Goal: Task Accomplishment & Management: Complete application form

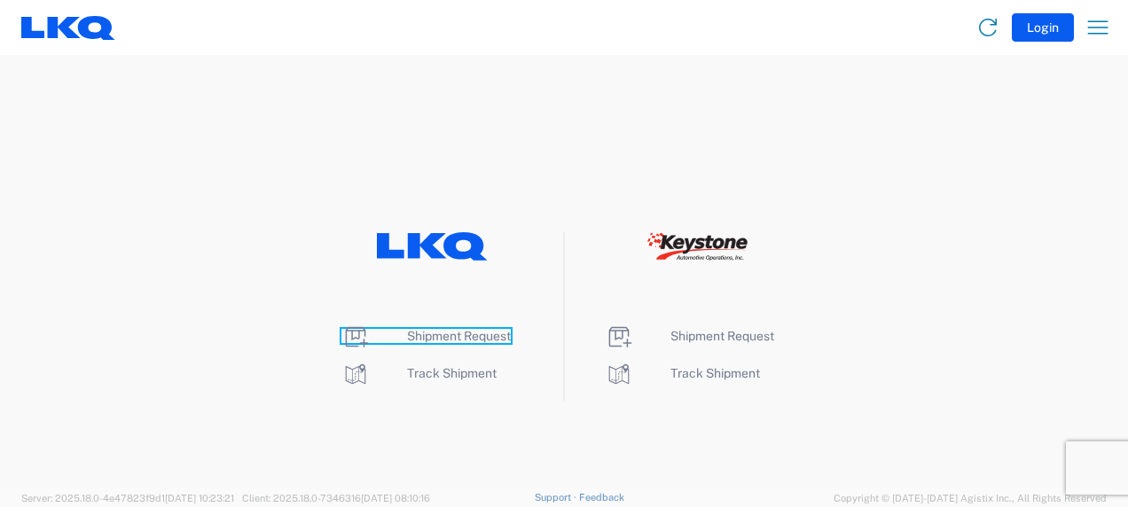
click at [435, 335] on span "Shipment Request" at bounding box center [459, 336] width 104 height 14
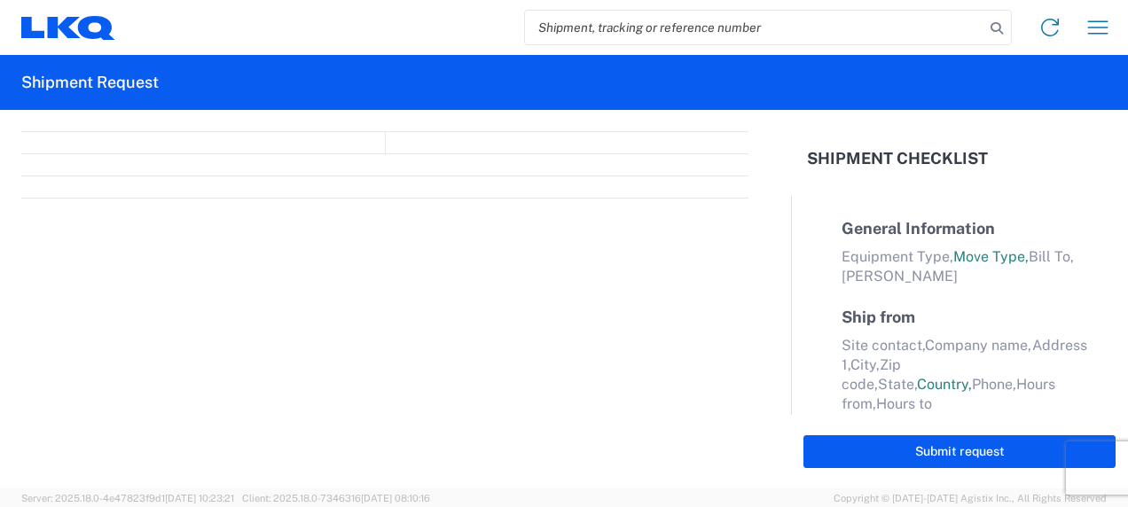
select select "FULL"
select select "LBS"
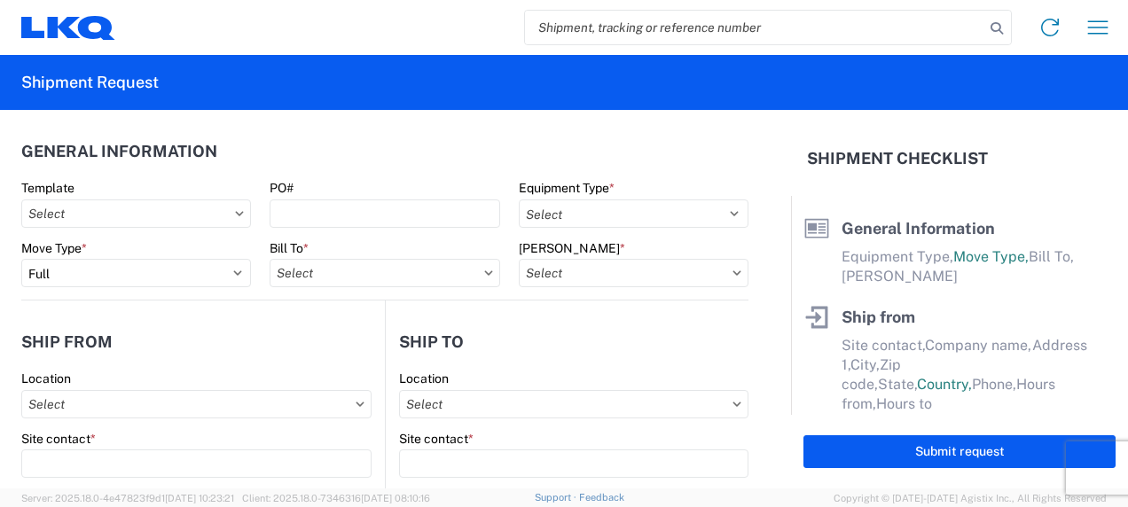
click at [235, 215] on icon at bounding box center [239, 213] width 9 height 5
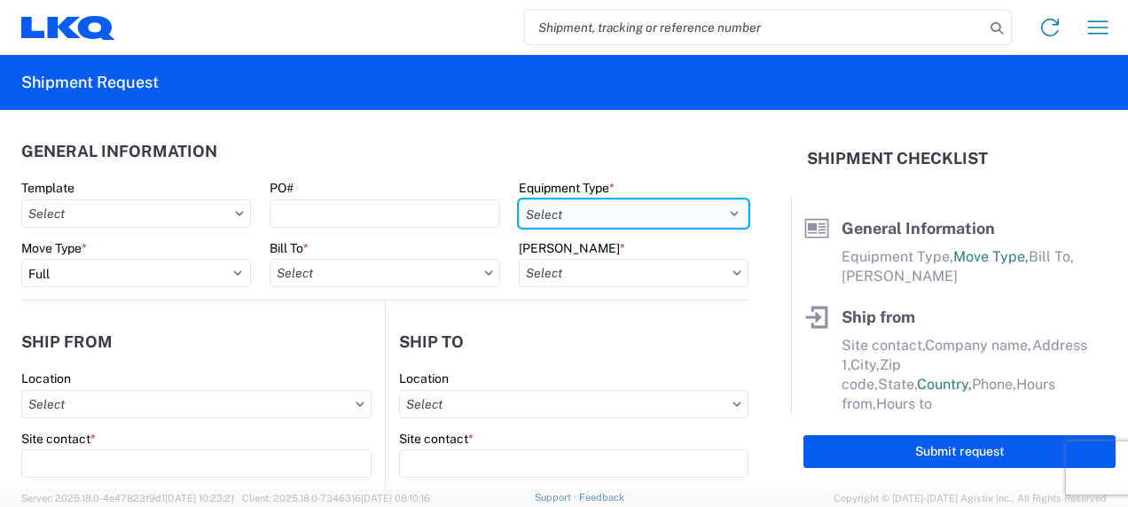
click at [628, 216] on select "Select 53’ Dry Van Flatbed Dropdeck (van) Lowboy (flatbed) Rail" at bounding box center [634, 214] width 230 height 28
select select "STDV"
click at [519, 200] on select "Select 53’ Dry Van Flatbed Dropdeck (van) Lowboy (flatbed) Rail" at bounding box center [634, 214] width 230 height 28
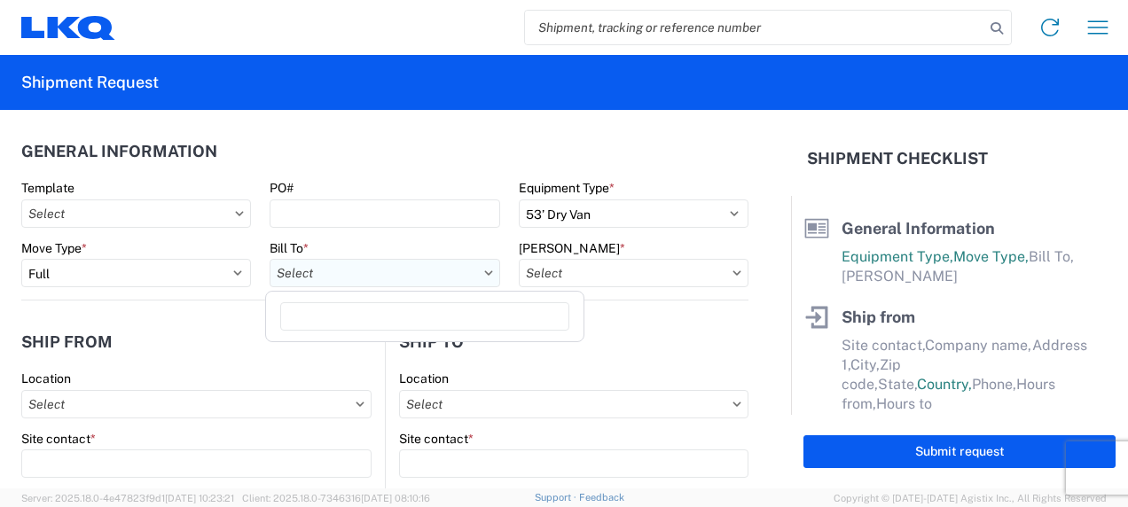
click at [355, 278] on input "Bill To *" at bounding box center [385, 273] width 230 height 28
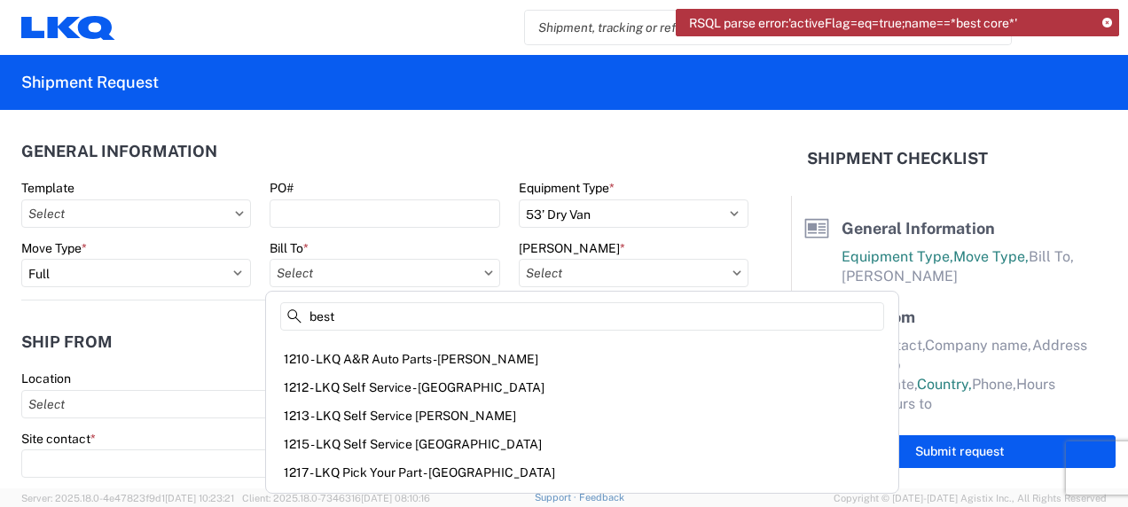
scroll to position [1330, 0]
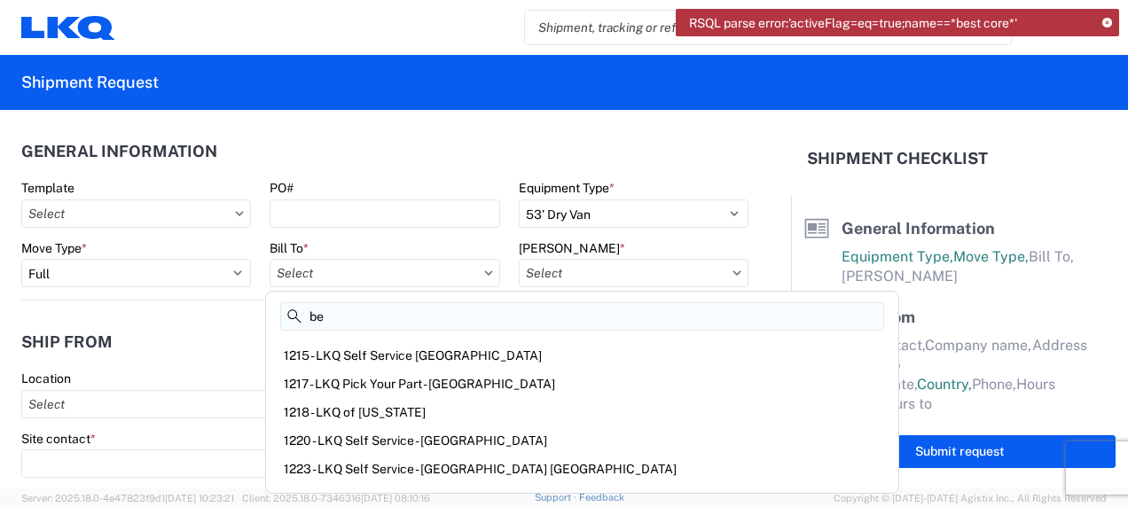
type input "b"
type input "1790"
click at [1109, 21] on icon at bounding box center [1107, 24] width 10 height 10
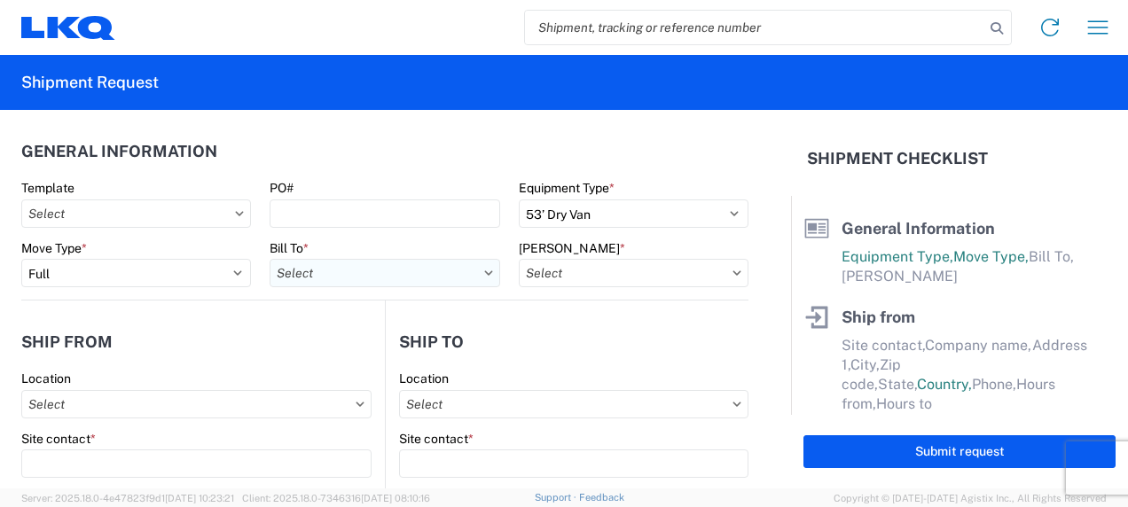
click at [424, 278] on input "Bill To *" at bounding box center [385, 273] width 230 height 28
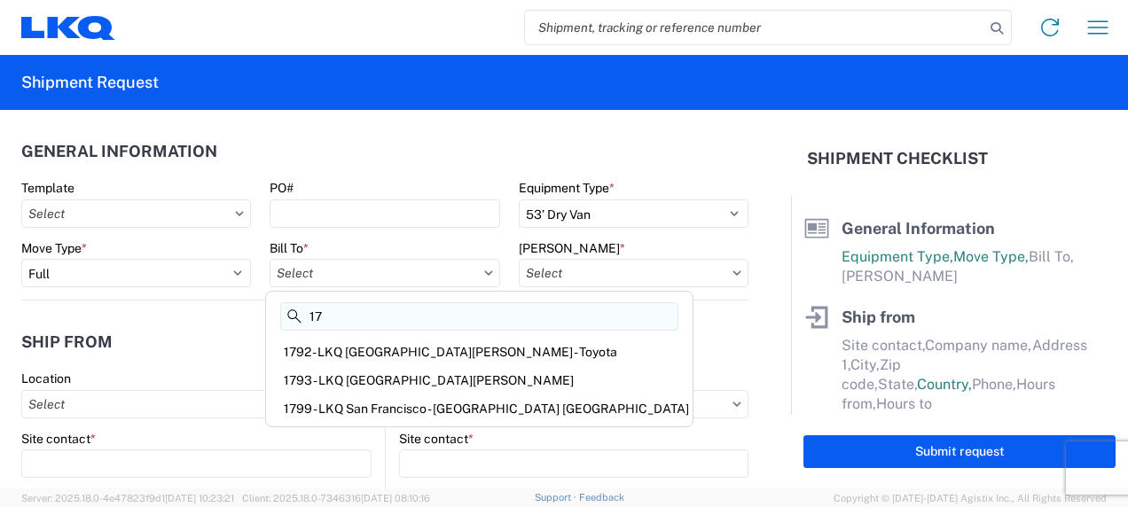
type input "1"
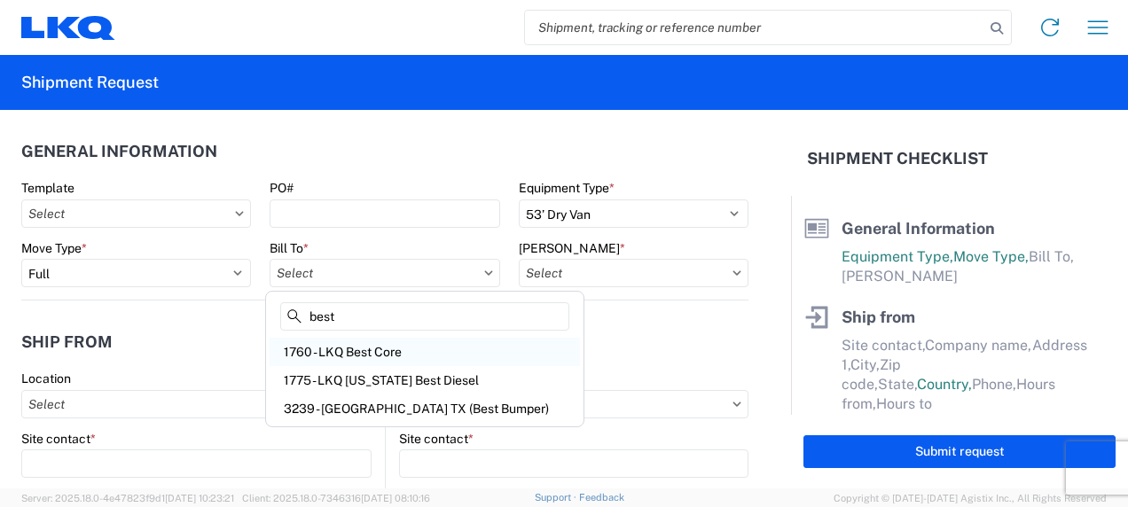
type input "best"
click at [403, 351] on div "1760 - LKQ Best Core" at bounding box center [425, 352] width 310 height 28
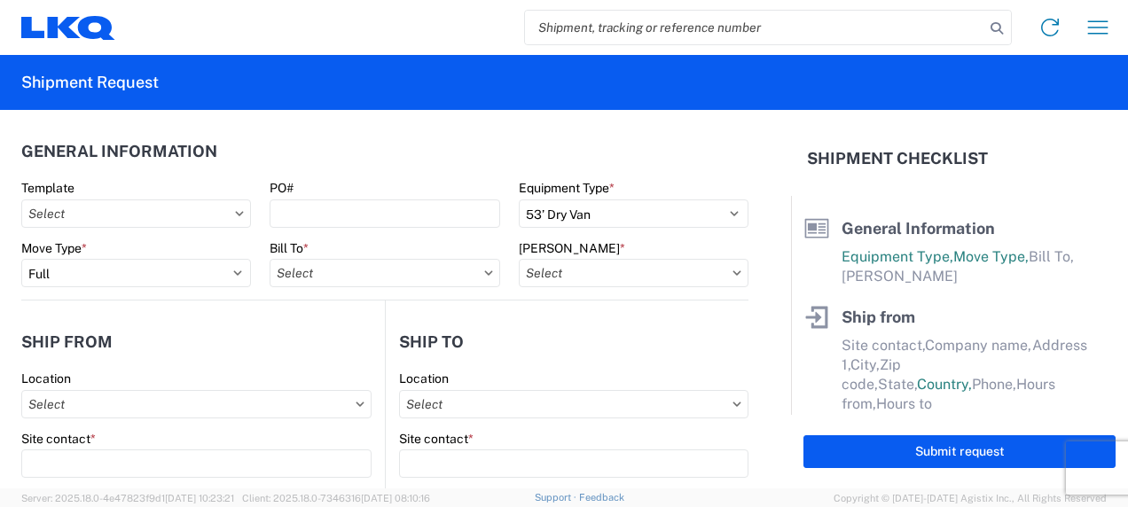
type input "1760 - LKQ Best Core"
click at [609, 277] on input "[PERSON_NAME] *" at bounding box center [634, 273] width 230 height 28
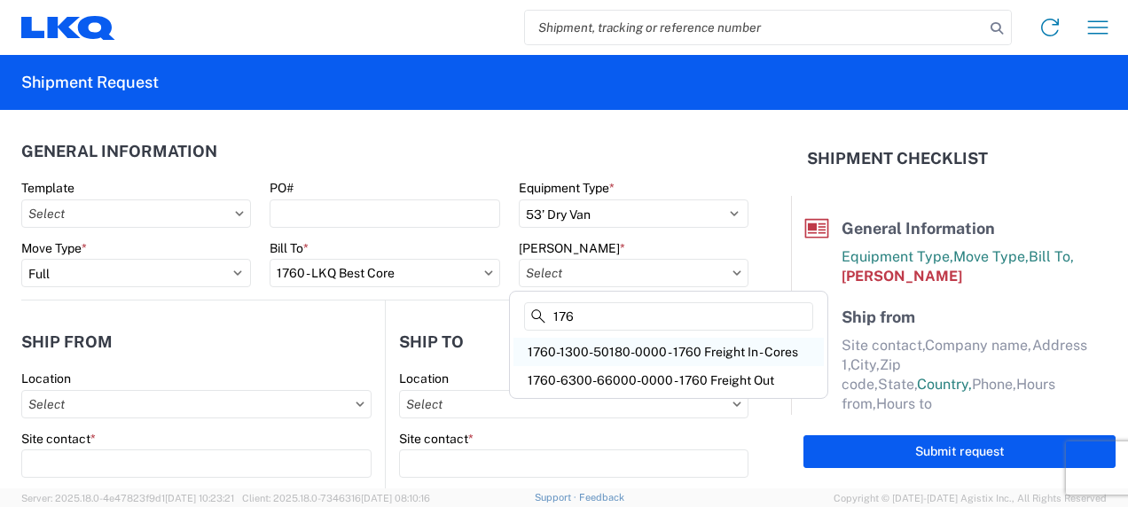
type input "176"
click at [649, 346] on div "1760-1300-50180-0000 - 1760 Freight In - Cores" at bounding box center [669, 352] width 310 height 28
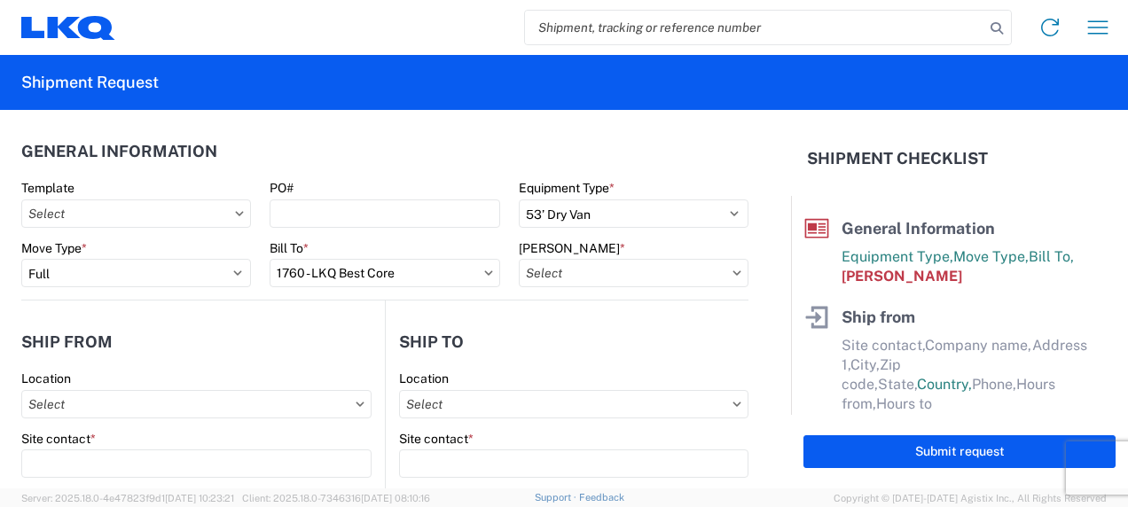
type input "1760-1300-50180-0000 - 1760 Freight In - Cores"
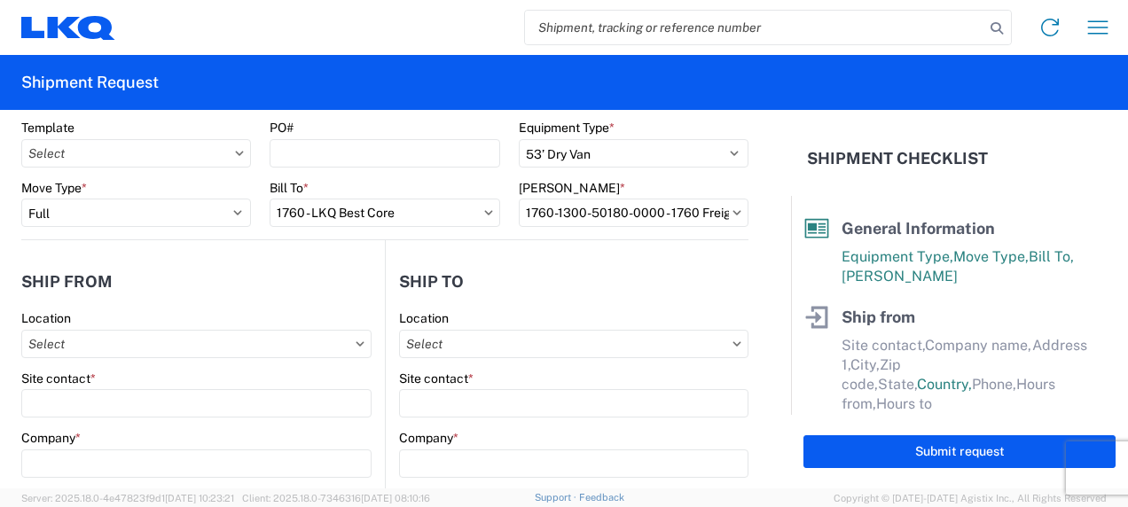
scroll to position [89, 0]
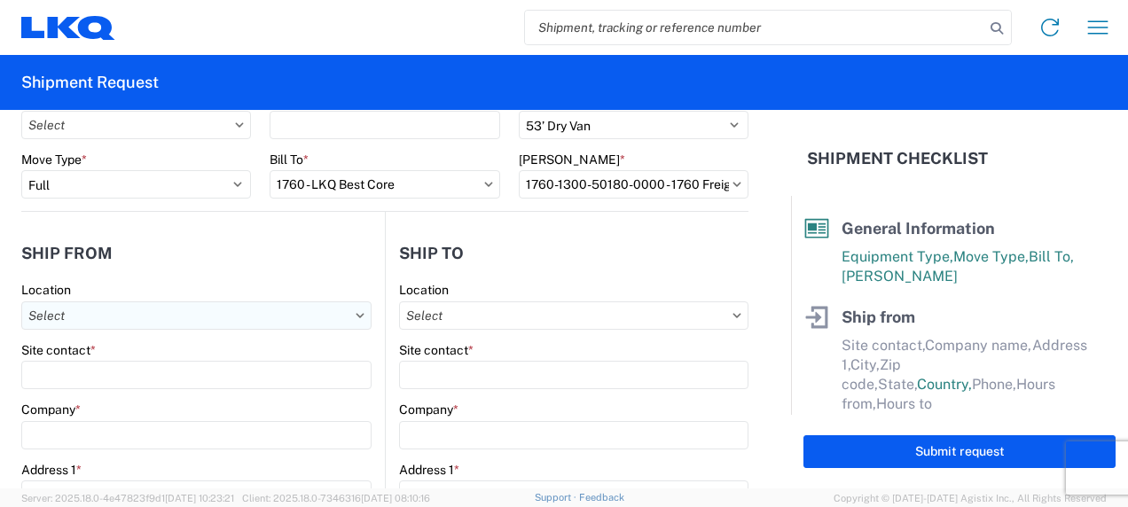
click at [316, 318] on input "Location" at bounding box center [196, 316] width 350 height 28
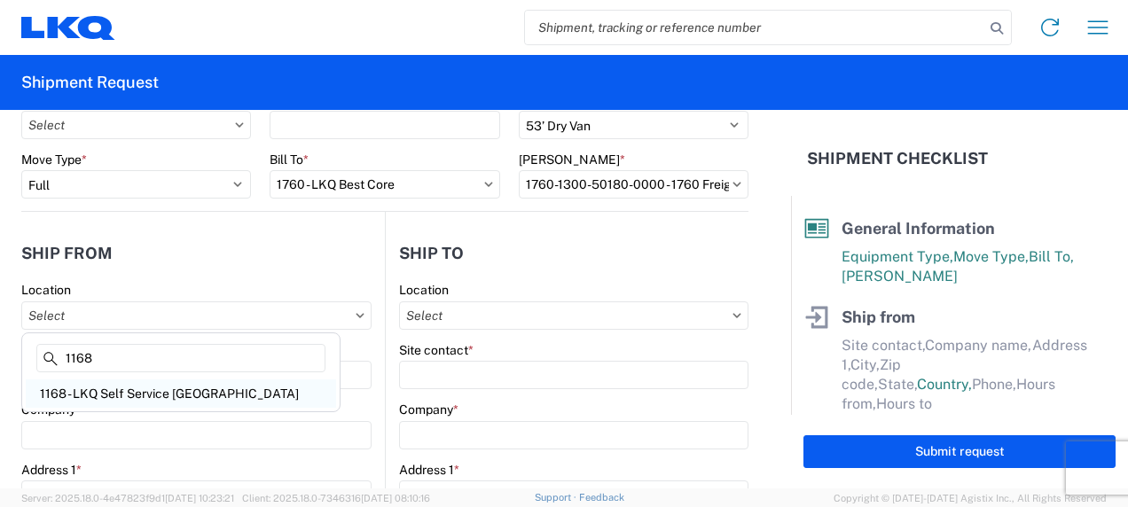
type input "1168"
click at [190, 400] on div "1168 - LKQ Self Service [GEOGRAPHIC_DATA]" at bounding box center [181, 394] width 310 height 28
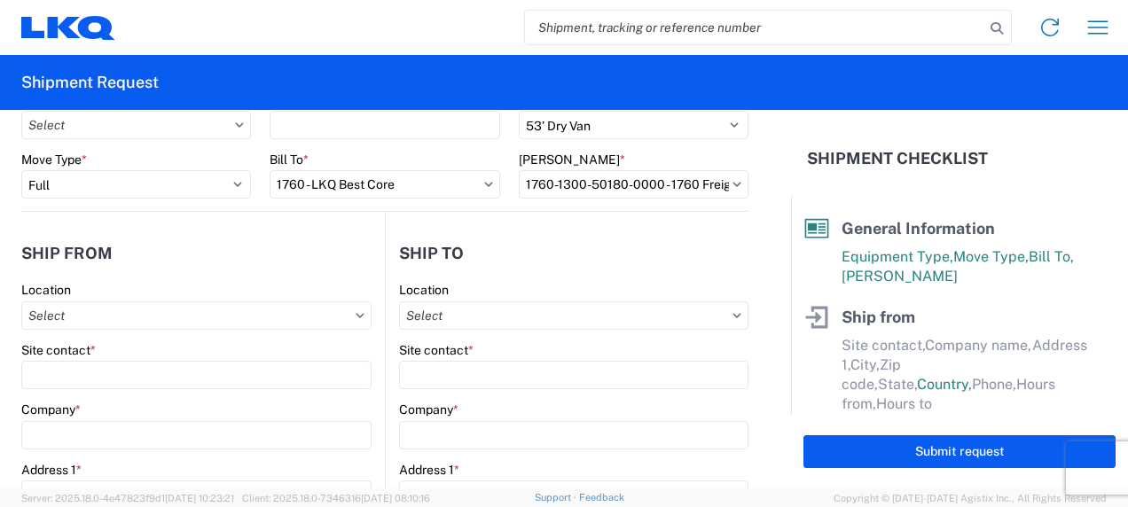
type input "1168 - LKQ Self Service [GEOGRAPHIC_DATA]"
type input "LKQ Corporation"
type input "[STREET_ADDRESS]"
type input "[PERSON_NAME]"
type input "27520"
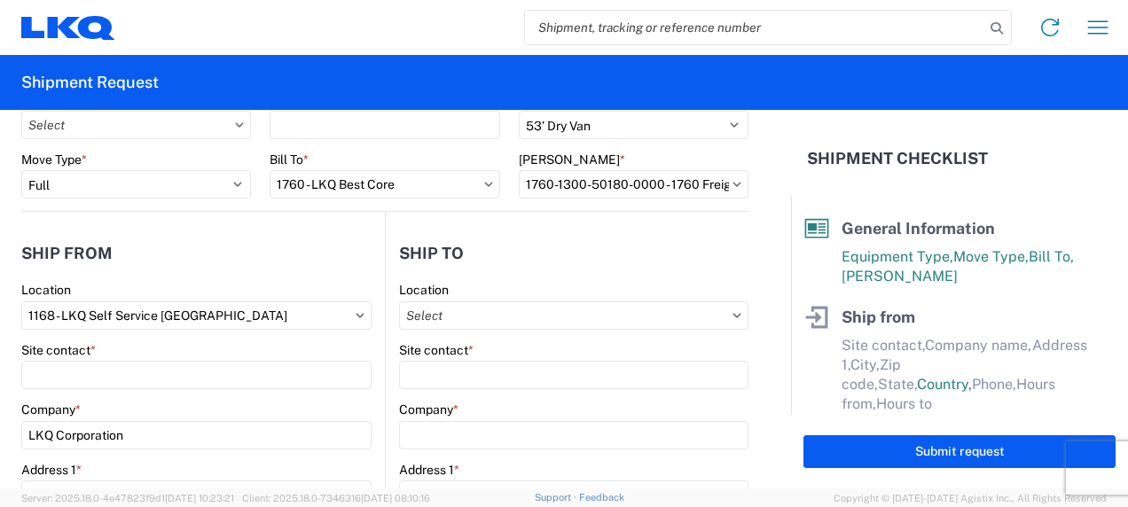
select select "NC"
select select "US"
type input "07:00"
type input "17:00"
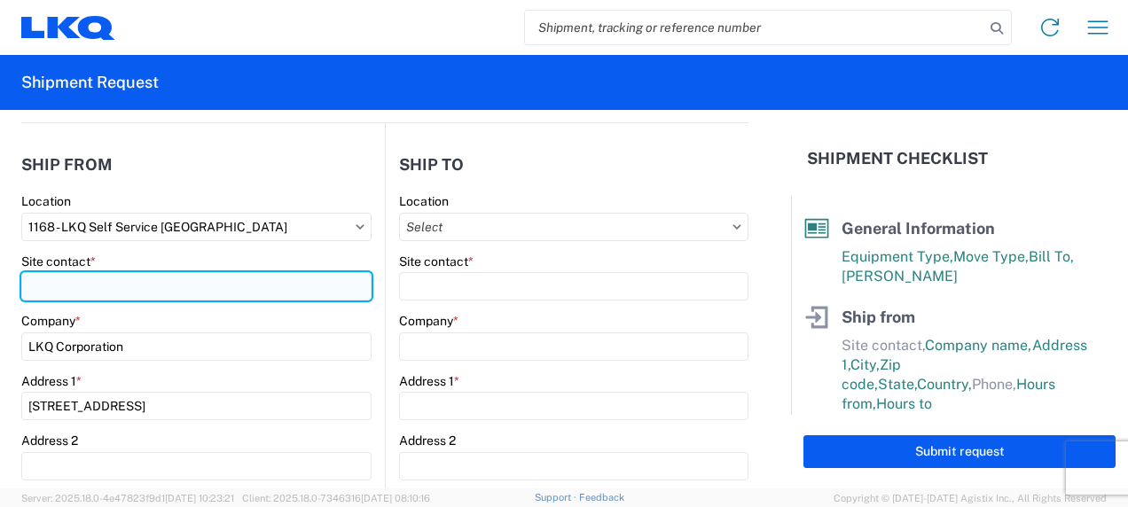
click at [206, 294] on input "Site contact *" at bounding box center [196, 286] width 350 height 28
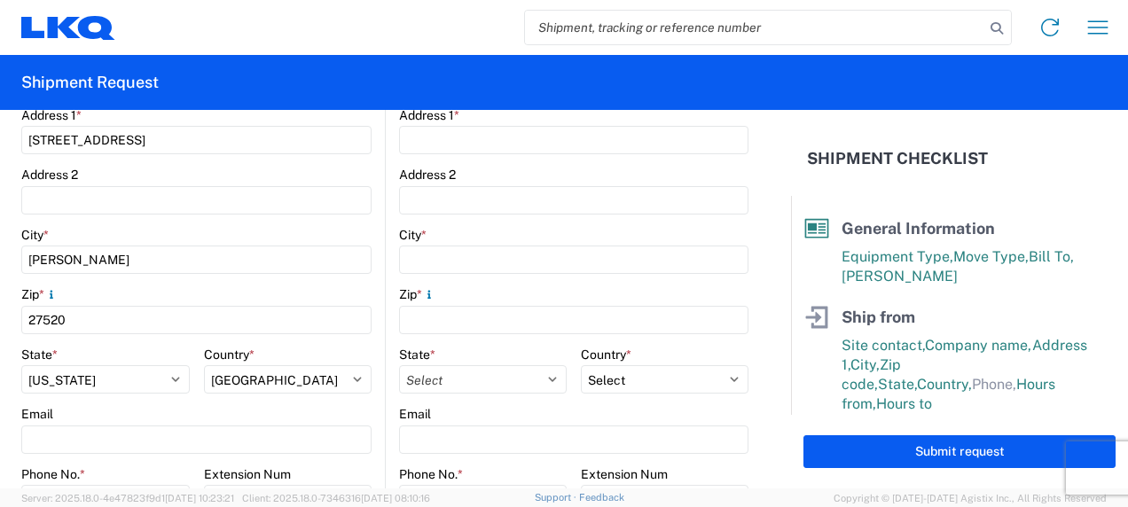
scroll to position [355, 0]
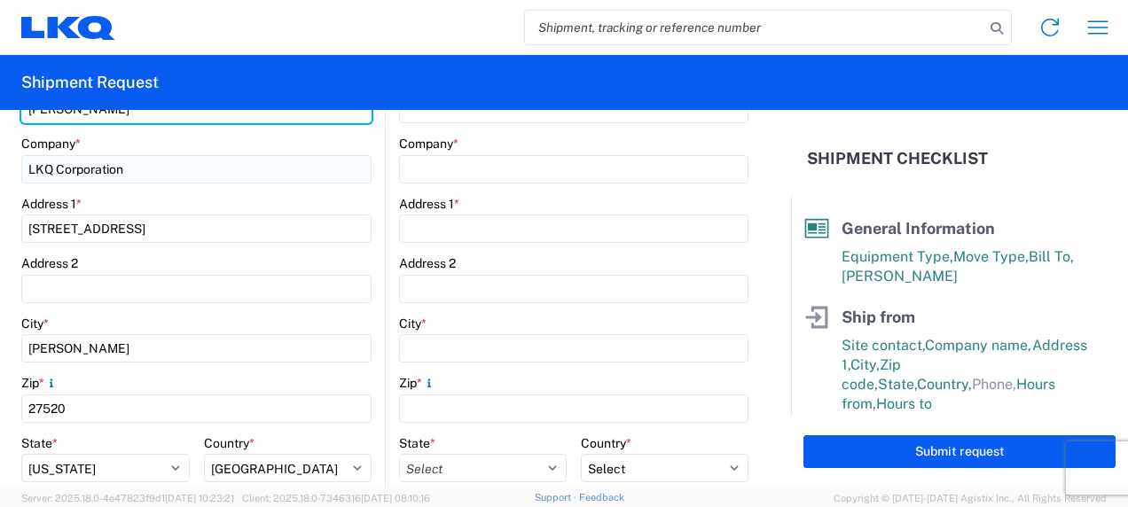
type input "[PERSON_NAME]"
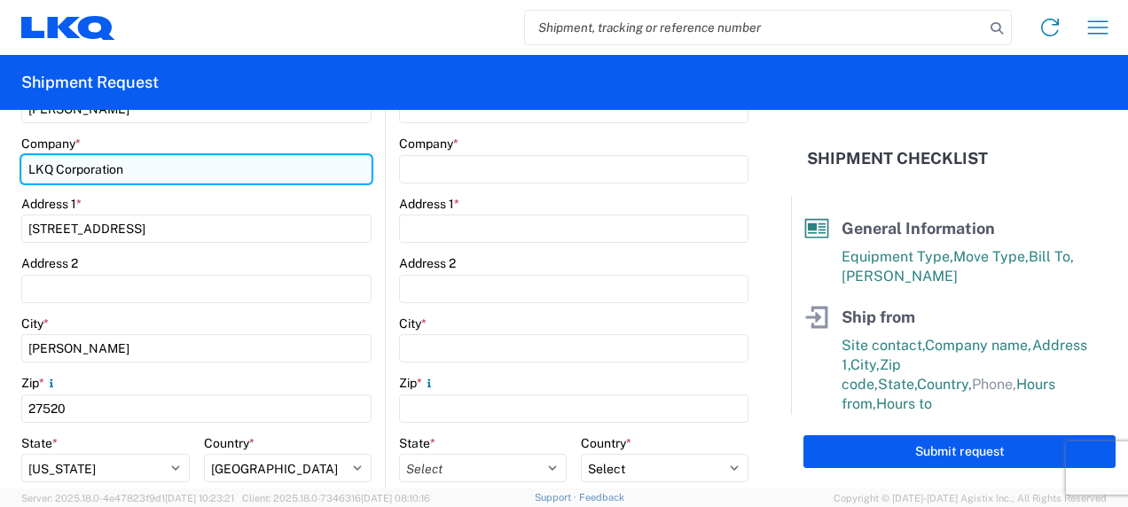
click at [160, 170] on input "LKQ Corporation" at bounding box center [196, 169] width 350 height 28
type input "PYP Raleigh"
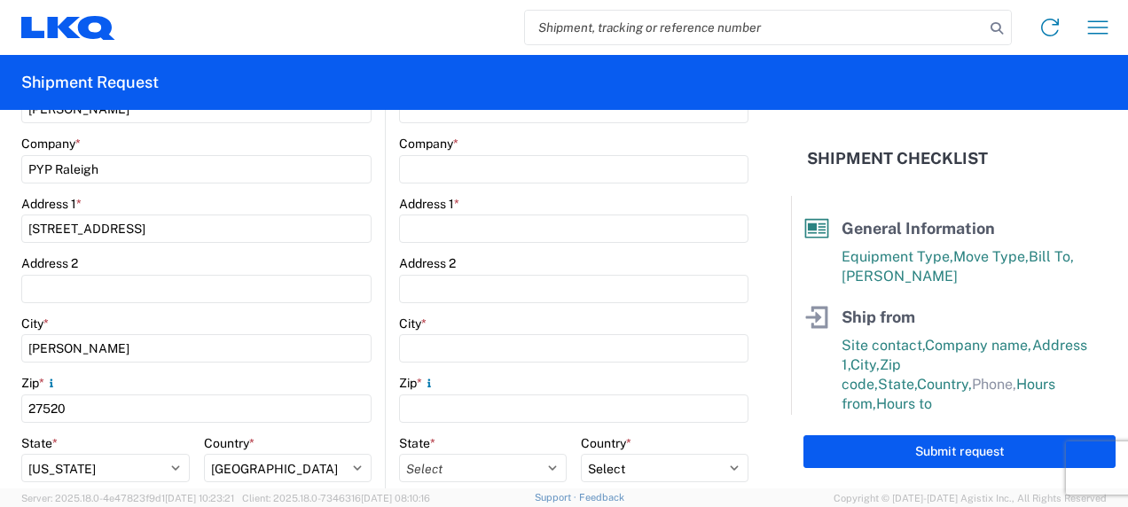
click at [205, 258] on div "Address 2" at bounding box center [196, 263] width 350 height 16
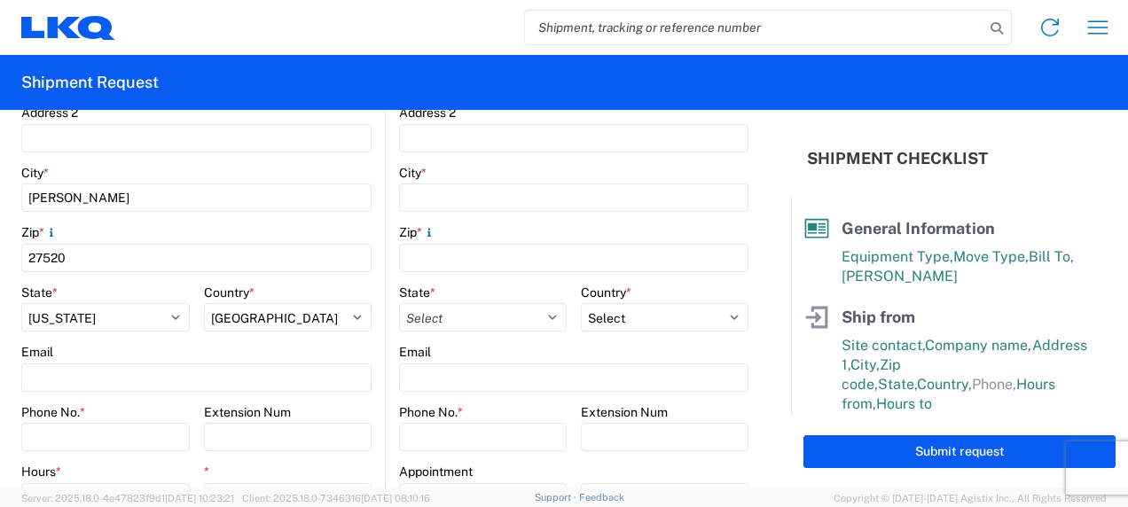
scroll to position [532, 0]
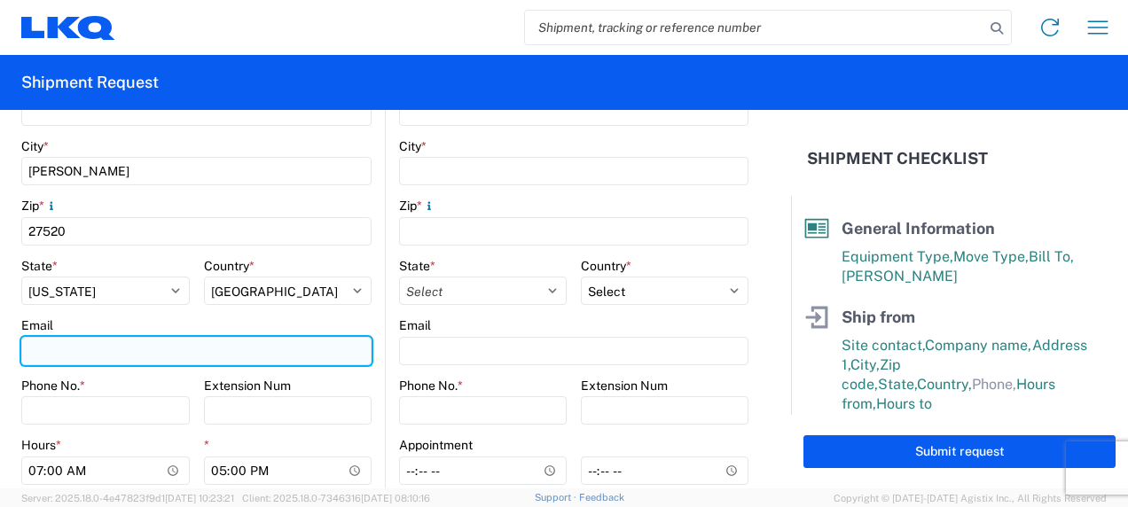
click at [152, 350] on input "Email" at bounding box center [196, 351] width 350 height 28
type input "[EMAIL_ADDRESS][DOMAIN_NAME]"
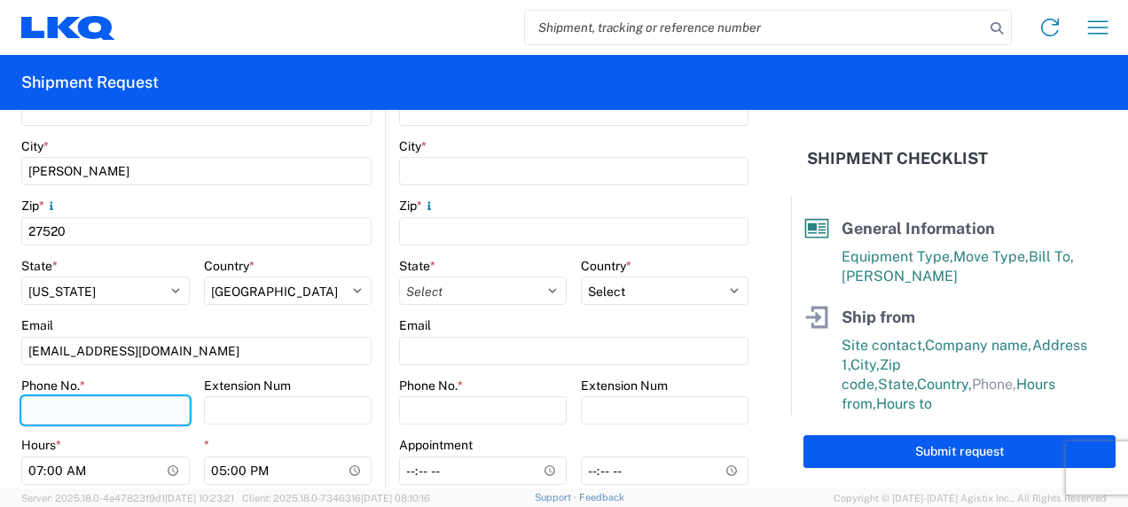
click at [103, 407] on input "Phone No. *" at bounding box center [105, 410] width 169 height 28
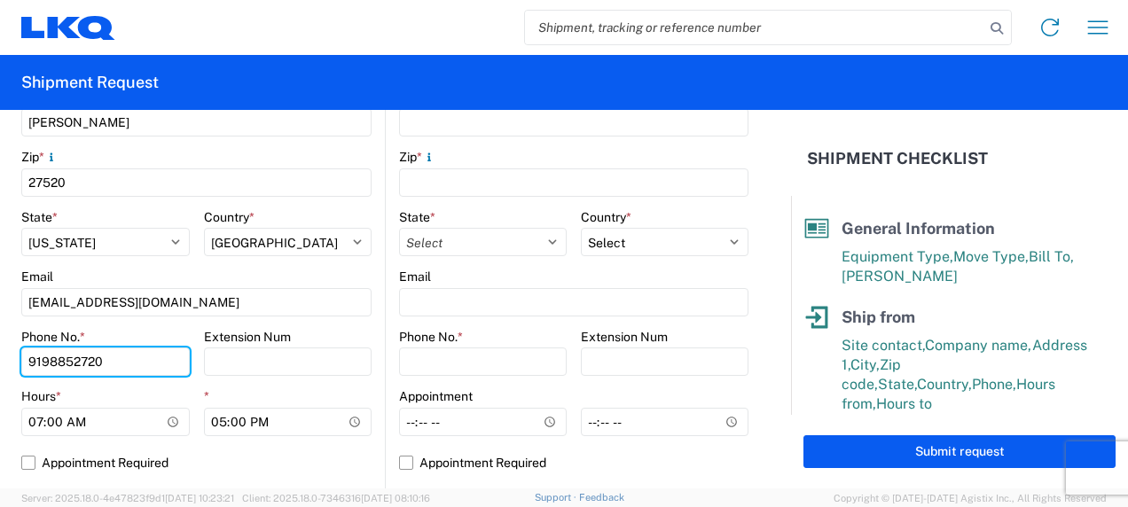
scroll to position [621, 0]
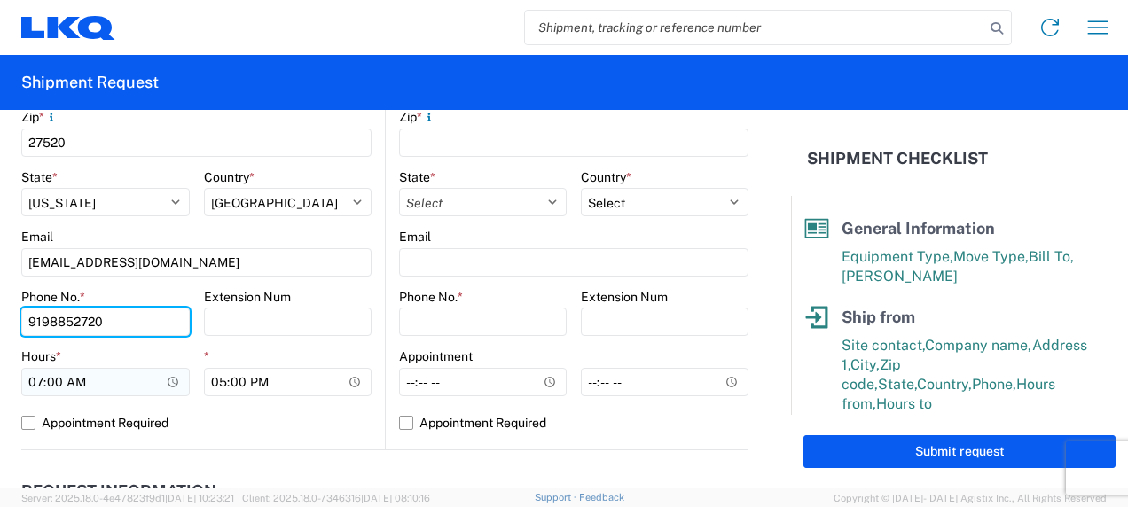
type input "9198852720"
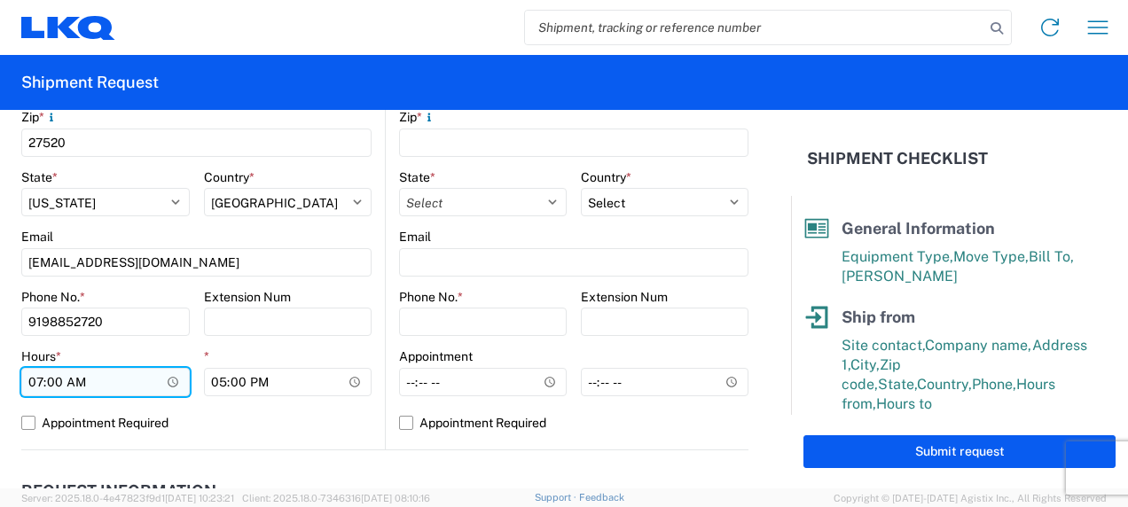
click at [162, 379] on input "07:00" at bounding box center [105, 382] width 169 height 28
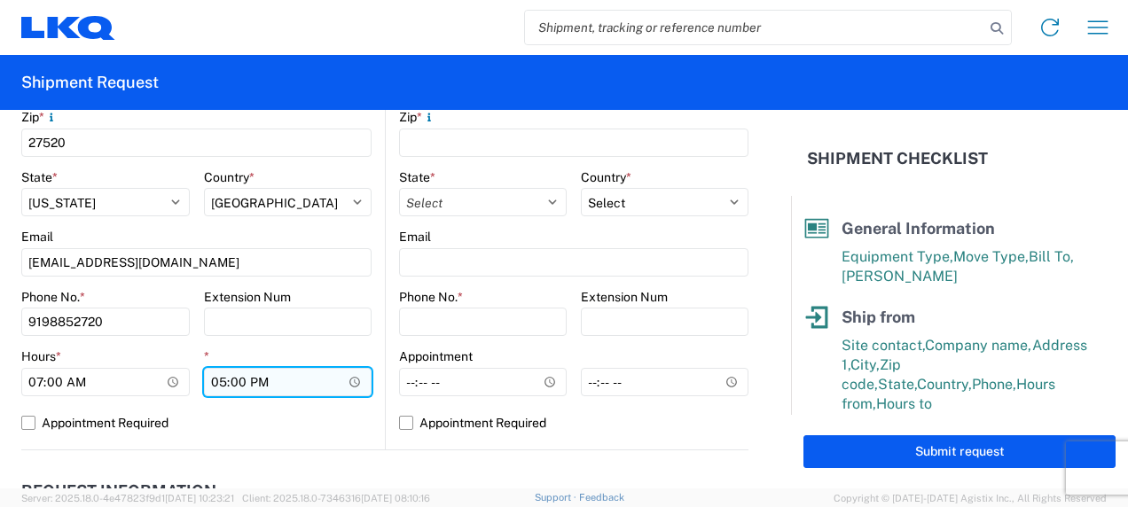
click at [275, 388] on input "17:00" at bounding box center [288, 382] width 169 height 28
click at [345, 380] on input "17:00" at bounding box center [288, 382] width 169 height 28
type input "14:00"
click at [267, 413] on label "Appointment Required" at bounding box center [196, 423] width 350 height 28
click at [0, 0] on input "Appointment Required" at bounding box center [0, 0] width 0 height 0
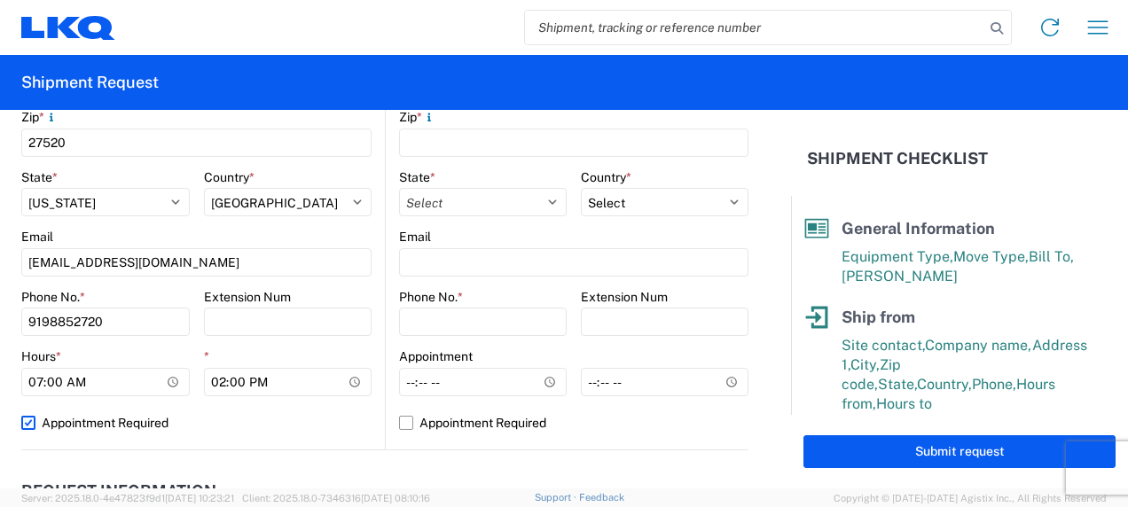
select select "US"
click at [33, 420] on label "Appointment Required" at bounding box center [196, 423] width 350 height 28
click at [0, 0] on input "Appointment Required" at bounding box center [0, 0] width 0 height 0
select select "US"
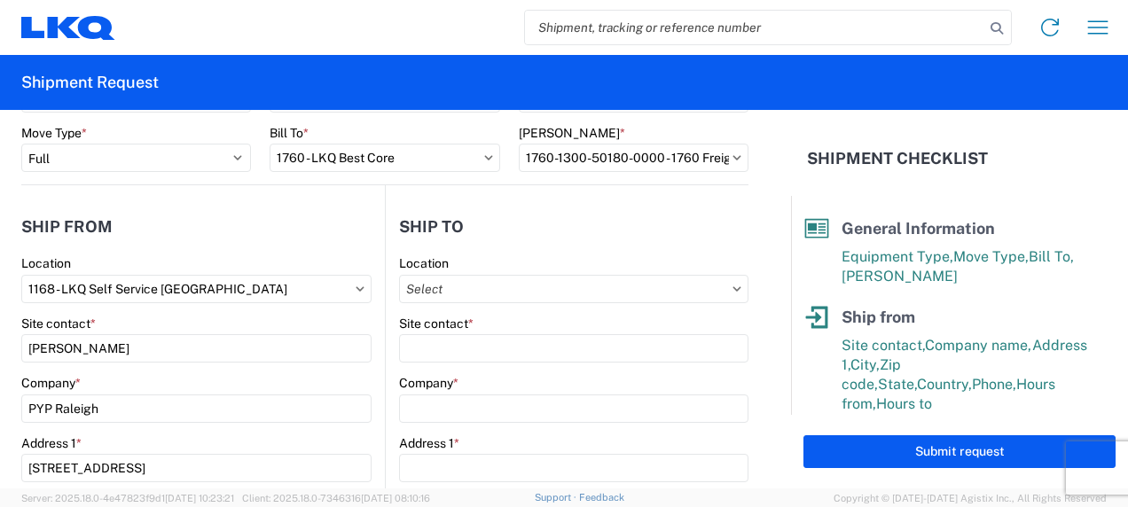
scroll to position [89, 0]
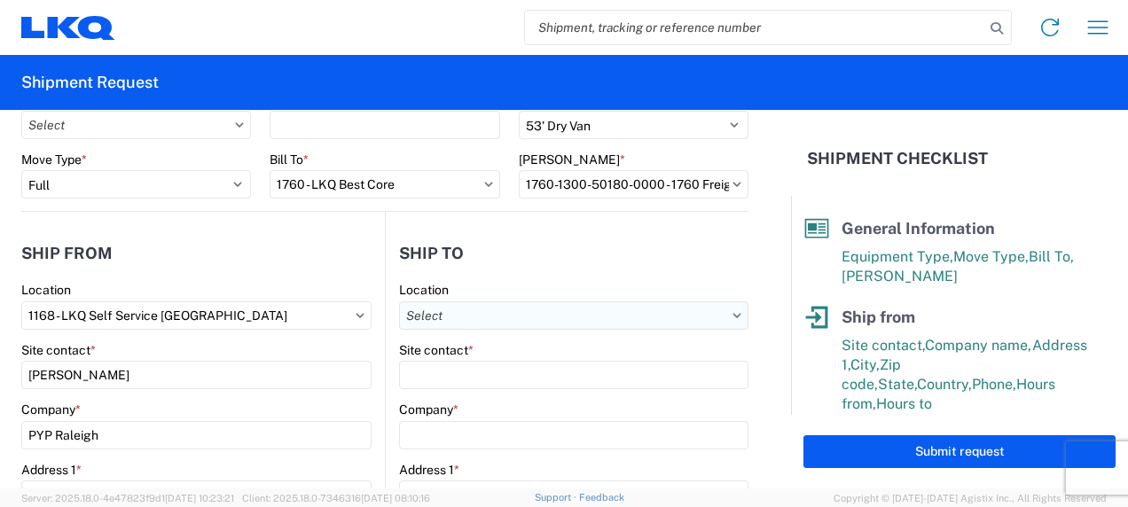
click at [661, 318] on input "Location" at bounding box center [573, 316] width 349 height 28
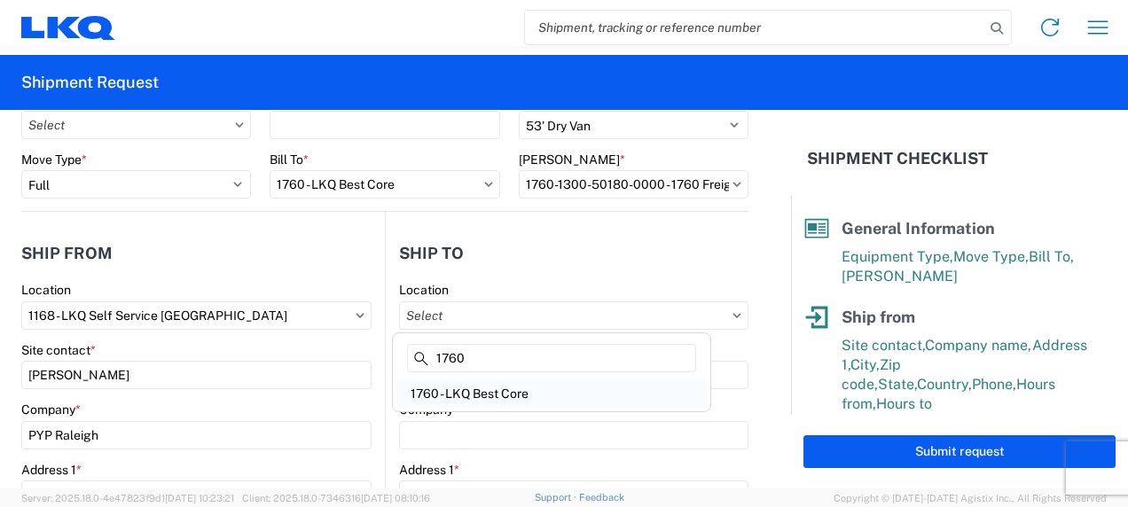
type input "1760"
click at [511, 394] on div "1760 - LKQ Best Core" at bounding box center [551, 394] width 310 height 28
type input "1760 - LKQ Best Core"
type input "LKQ Corporation"
type input "[STREET_ADDRESS]"
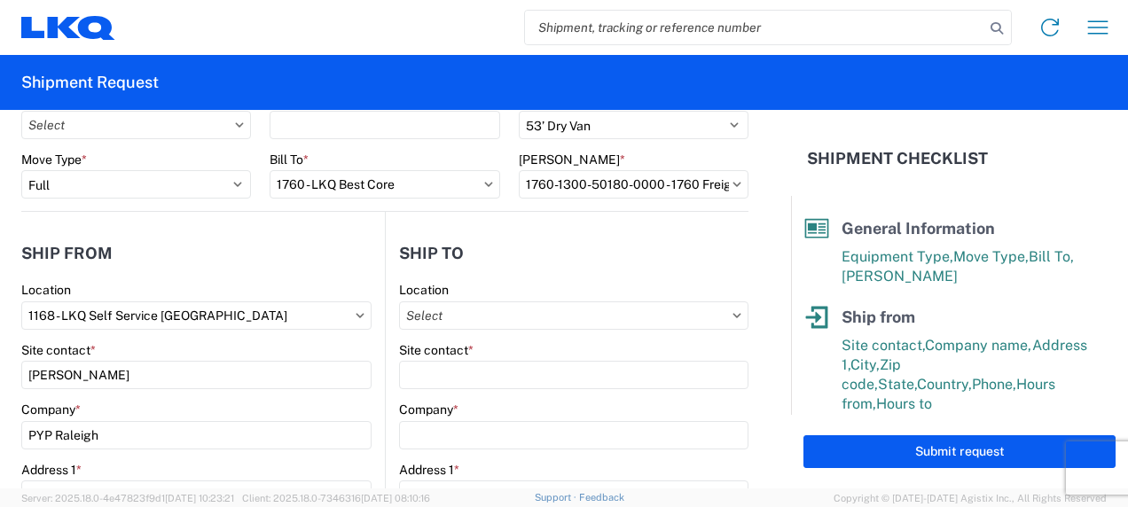
type input "[GEOGRAPHIC_DATA]"
type input "77038"
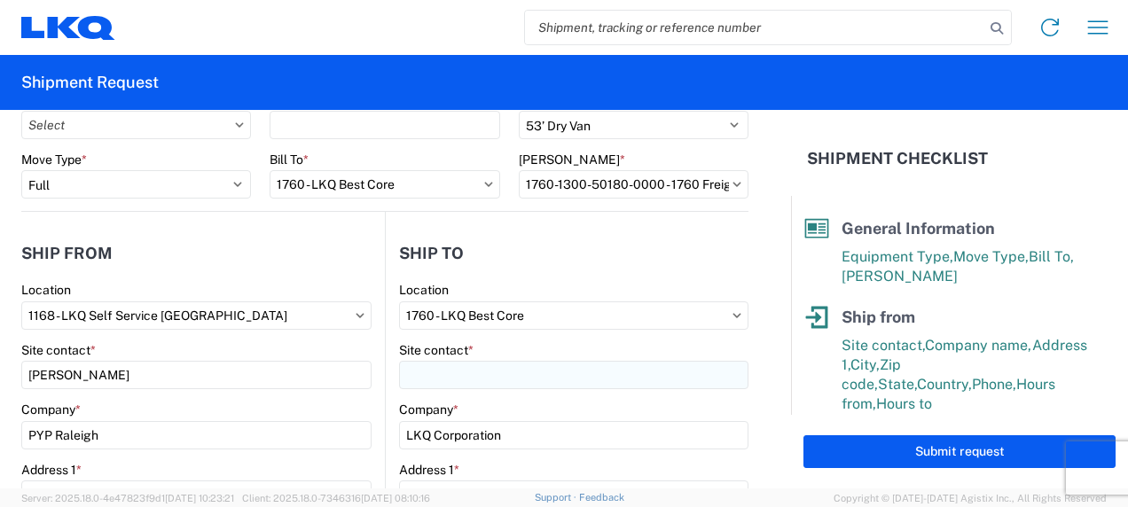
select select "US"
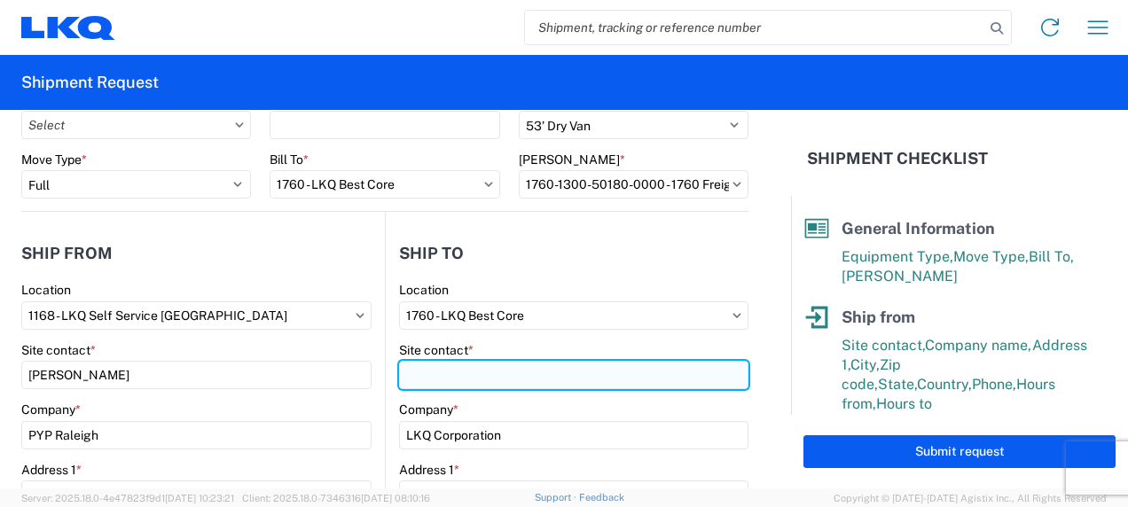
click at [496, 376] on input "Site contact *" at bounding box center [573, 375] width 349 height 28
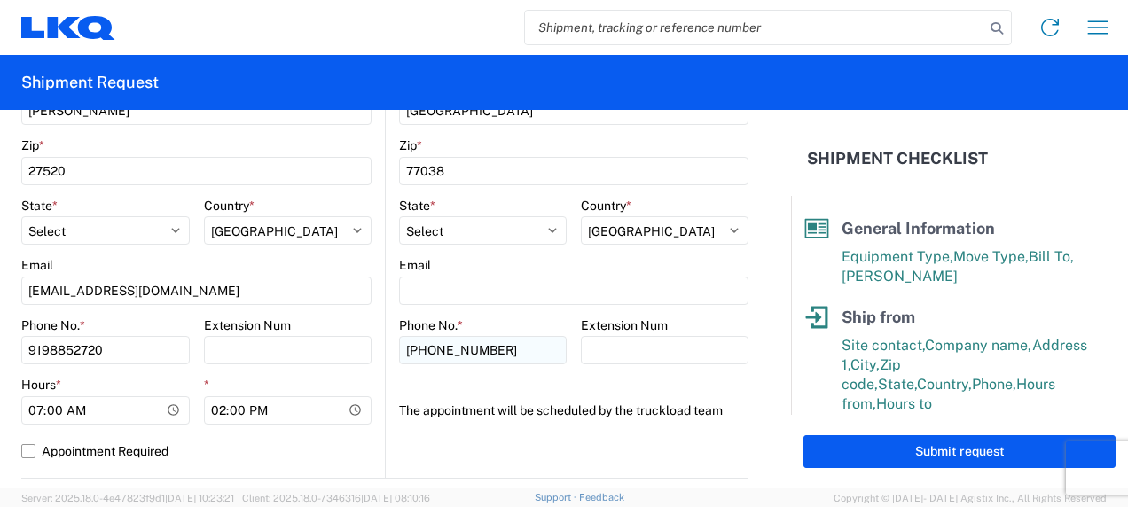
scroll to position [621, 0]
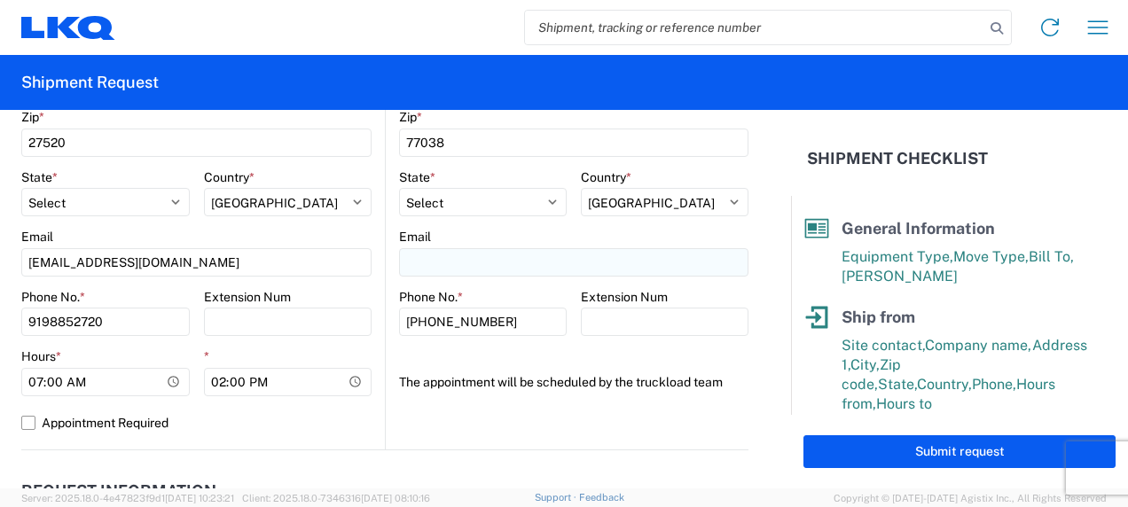
type input "LKQ Coreship"
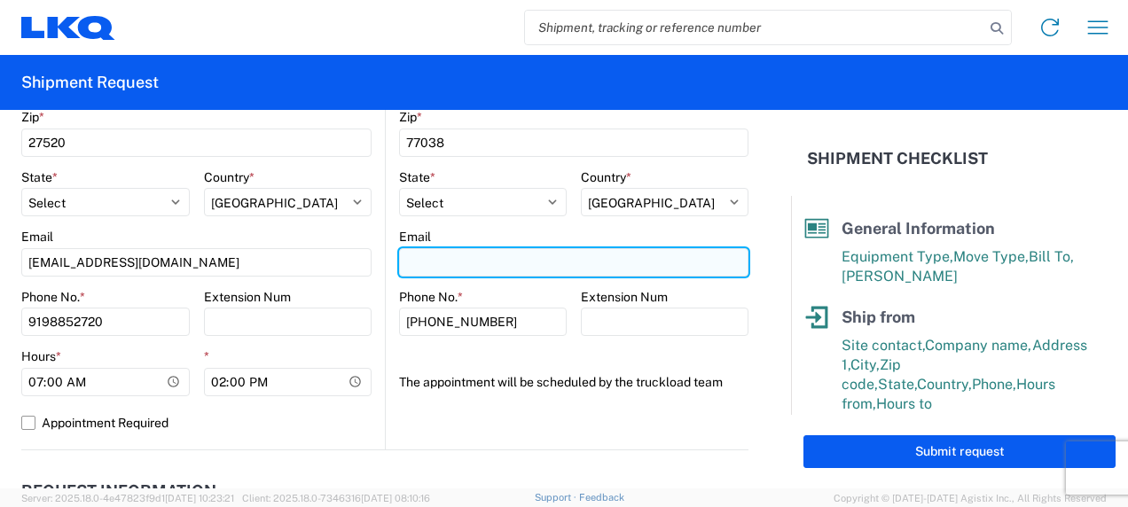
click at [515, 255] on input "Email" at bounding box center [573, 262] width 349 height 28
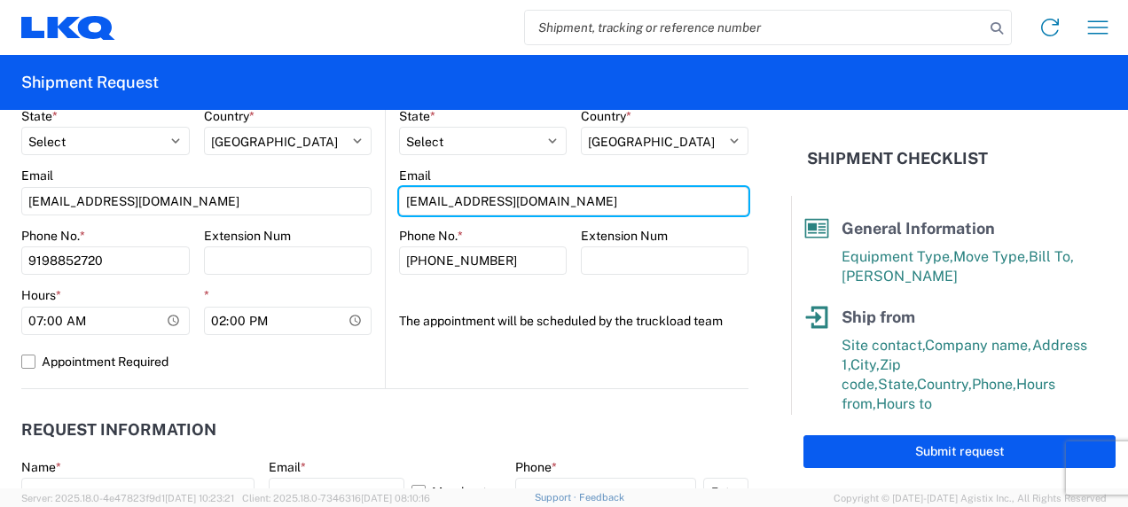
scroll to position [710, 0]
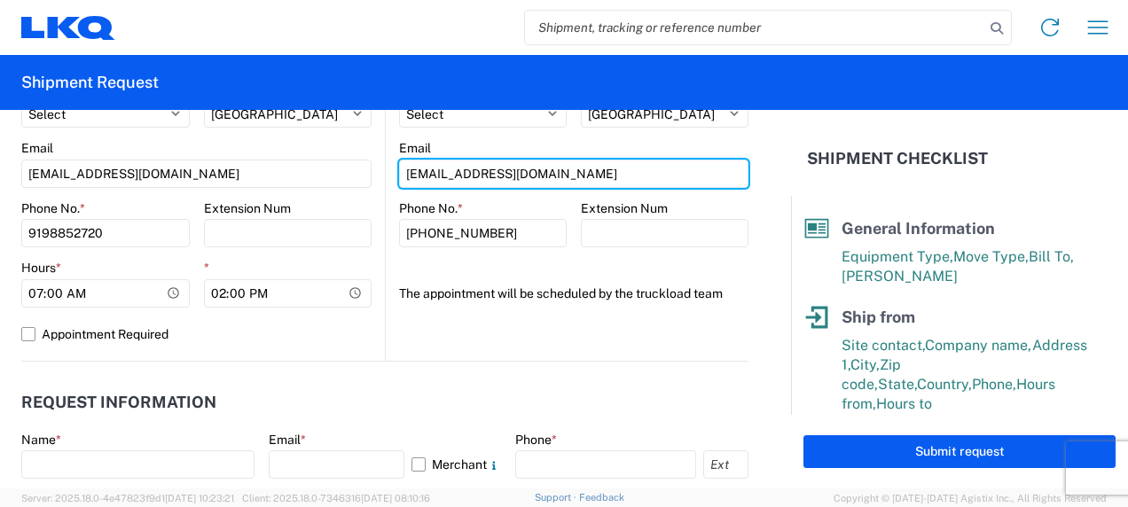
type input "[EMAIL_ADDRESS][DOMAIN_NAME]"
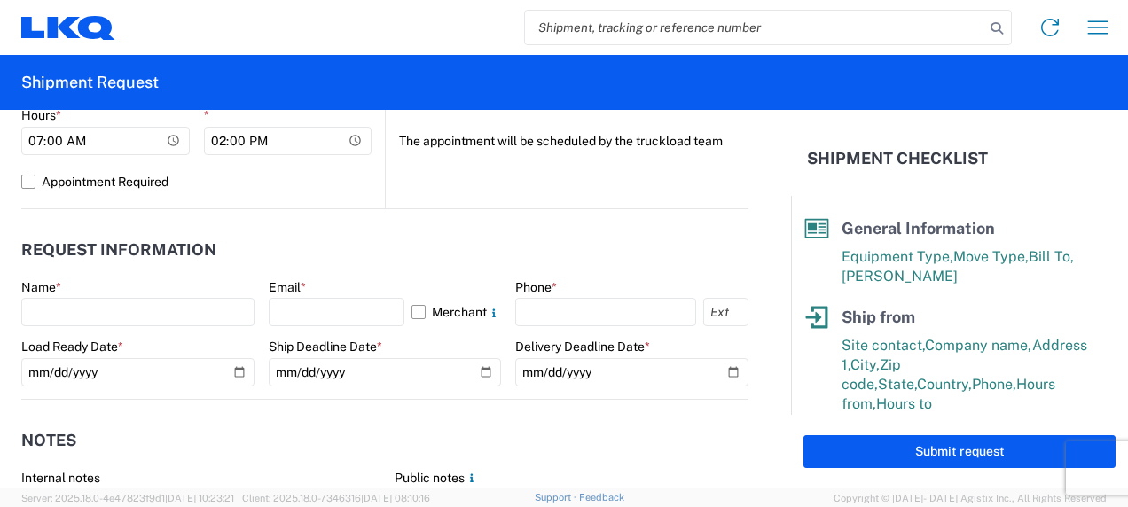
scroll to position [887, 0]
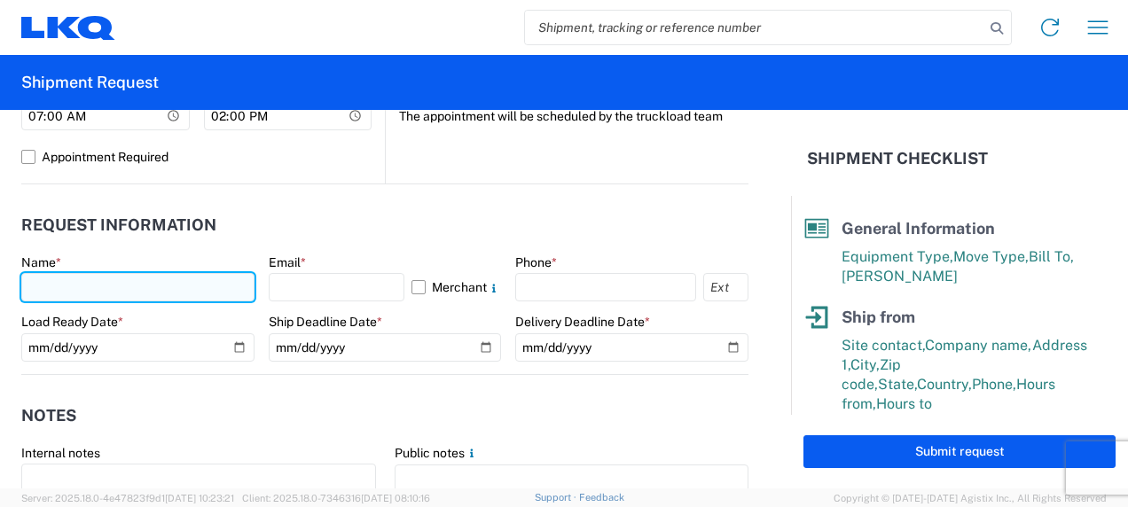
click at [154, 298] on input "text" at bounding box center [137, 287] width 233 height 28
type input "[PERSON_NAME]"
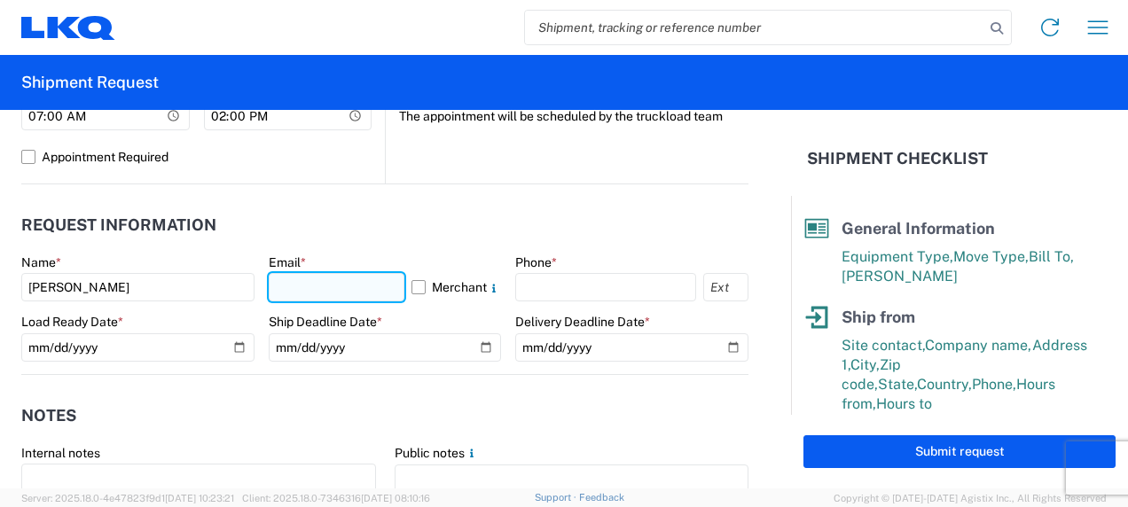
click at [346, 296] on input "text" at bounding box center [337, 287] width 137 height 28
type input "[EMAIL_ADDRESS][DOMAIN_NAME]"
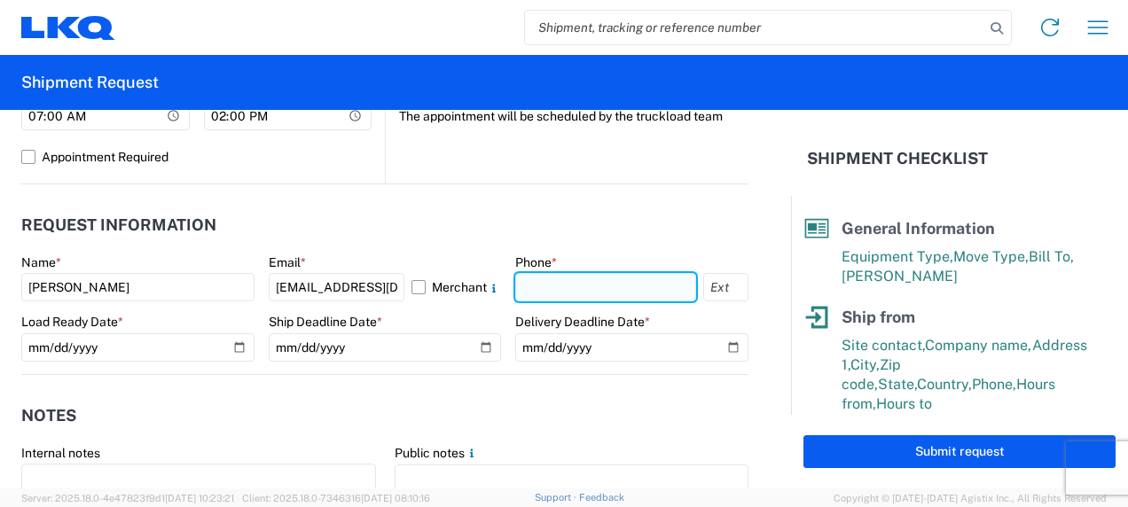
click at [548, 281] on input "text" at bounding box center [605, 287] width 181 height 28
type input "9198852720"
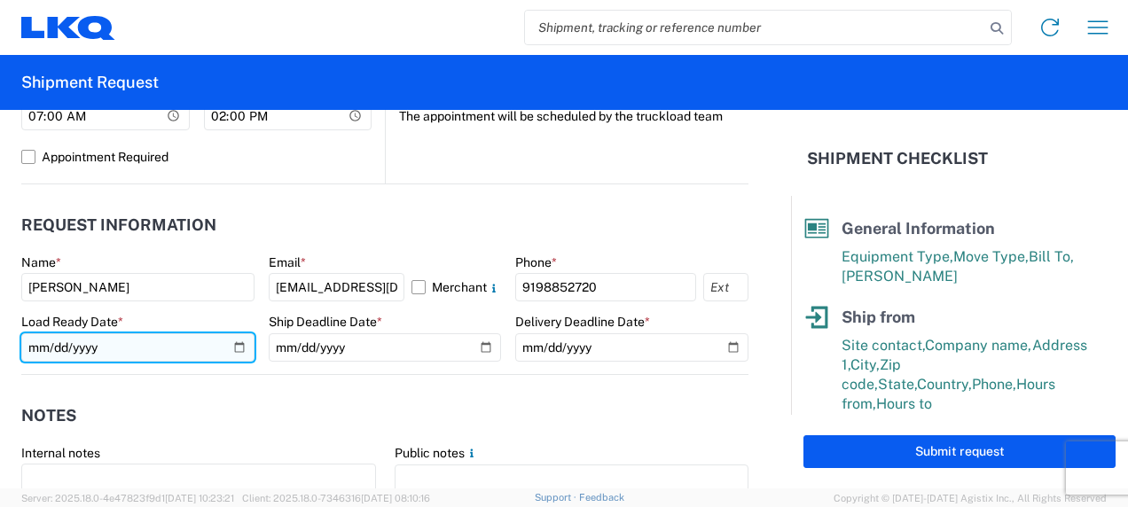
click at [229, 346] on input "date" at bounding box center [137, 347] width 233 height 28
type input "[DATE]"
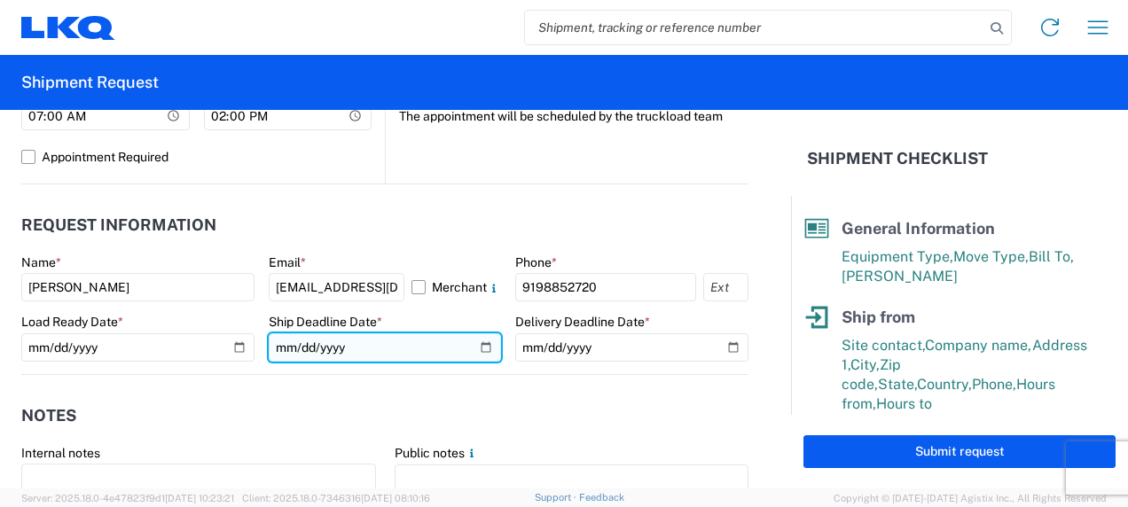
click at [369, 349] on input "date" at bounding box center [385, 347] width 233 height 28
click at [477, 343] on input "date" at bounding box center [385, 347] width 233 height 28
type input "[DATE]"
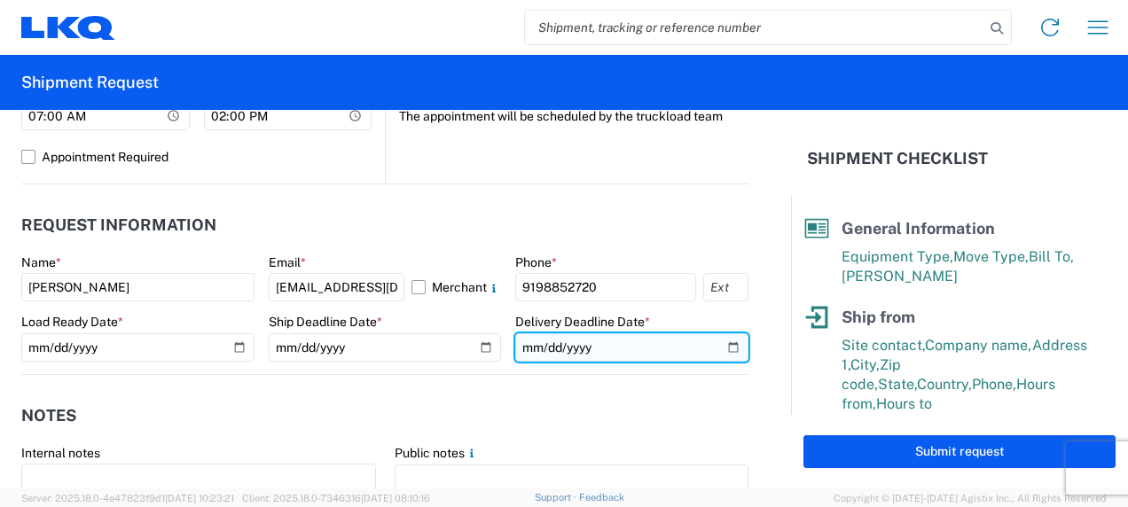
click at [720, 341] on input "date" at bounding box center [631, 347] width 233 height 28
type input "[DATE]"
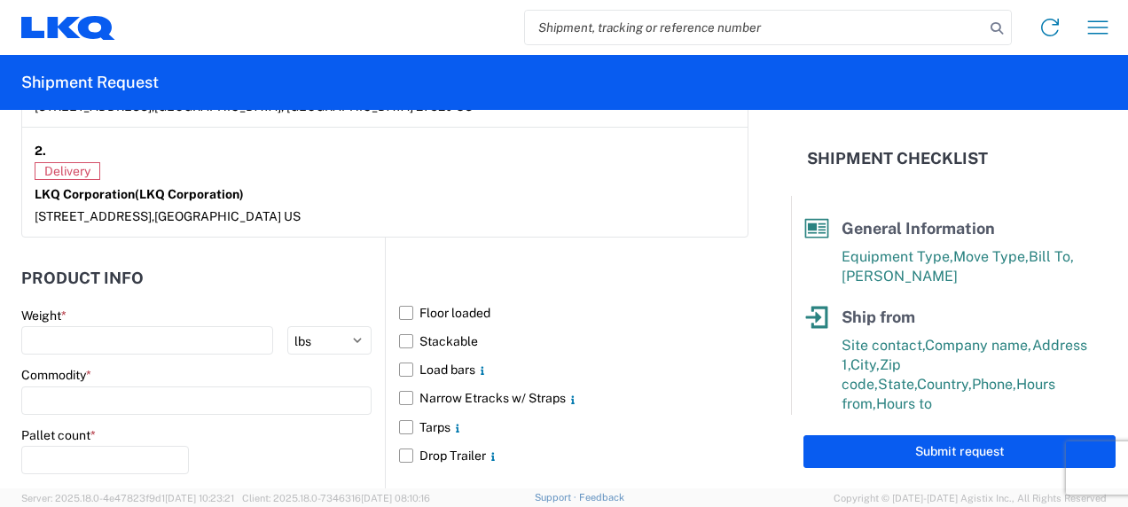
scroll to position [1508, 0]
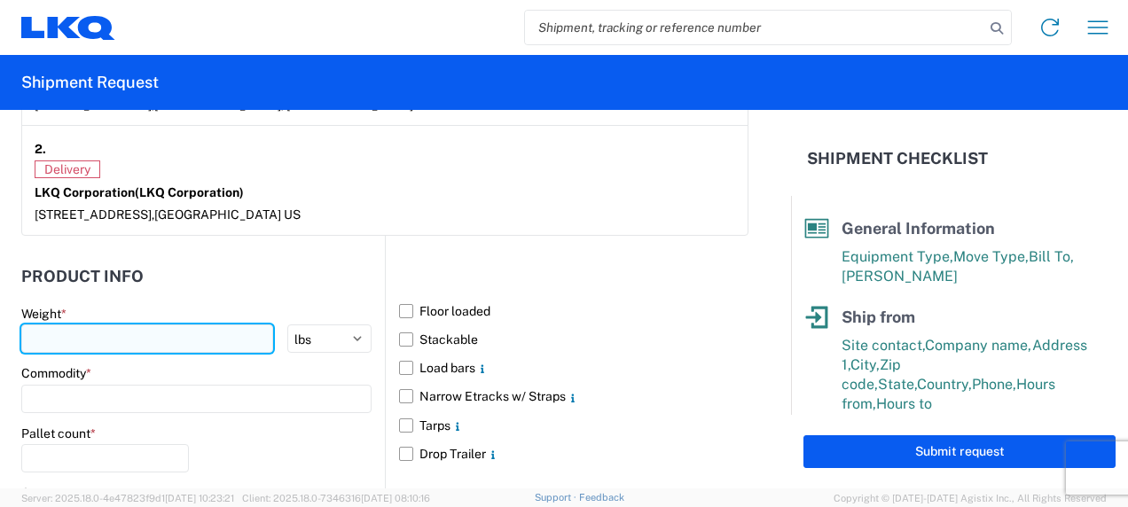
click at [147, 340] on input "number" at bounding box center [147, 339] width 252 height 28
type input "30000"
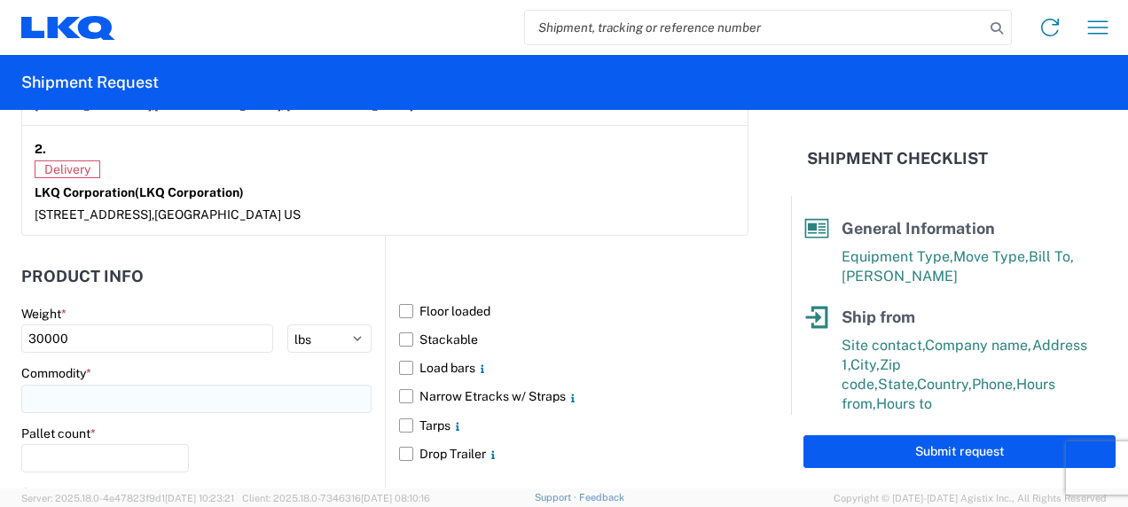
click at [133, 392] on input at bounding box center [196, 399] width 350 height 28
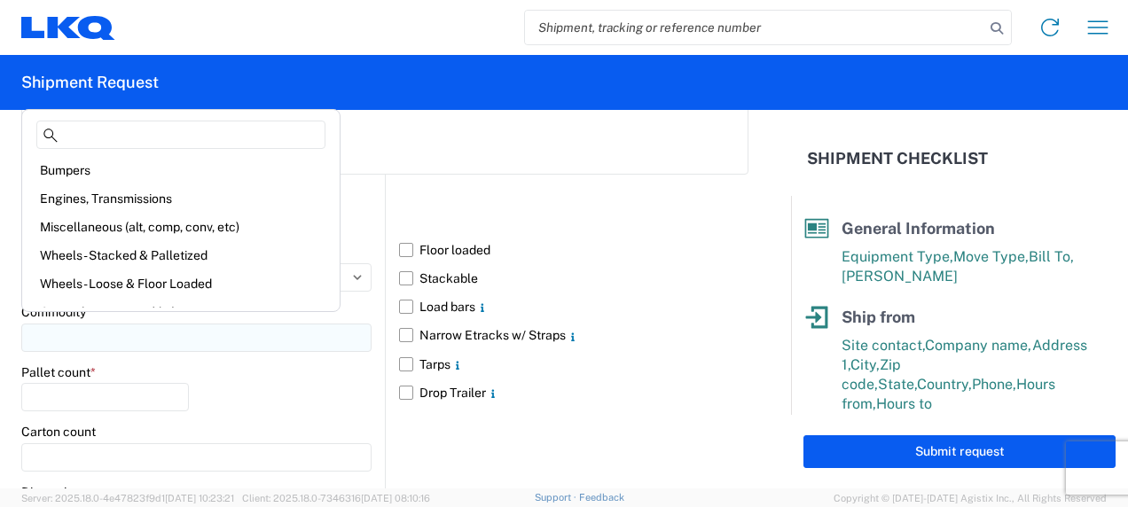
scroll to position [1596, 0]
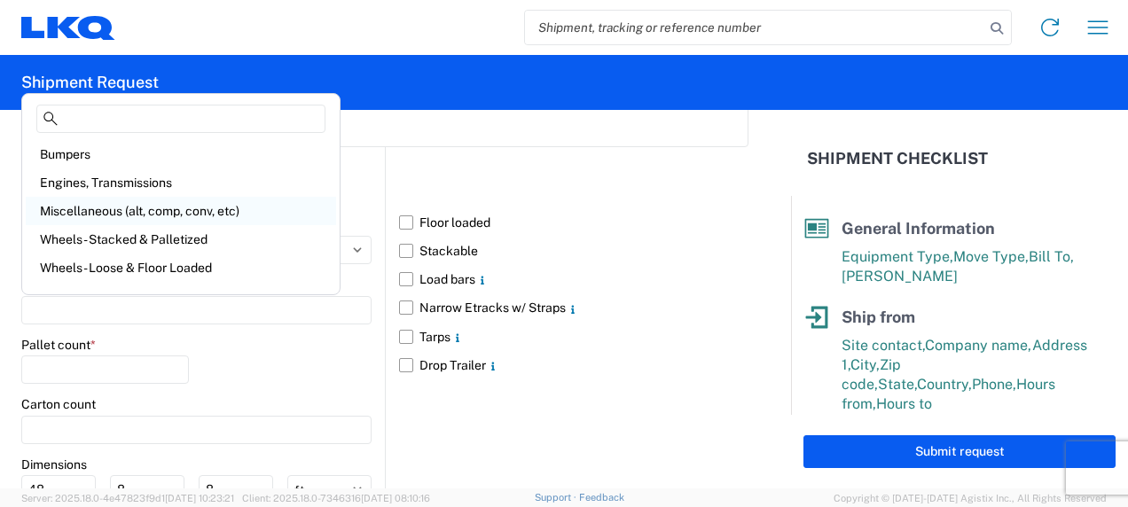
click at [201, 215] on div "Miscellaneous (alt, comp, conv, etc)" at bounding box center [181, 211] width 310 height 28
type input "Miscellaneous (alt, comp, conv, etc)"
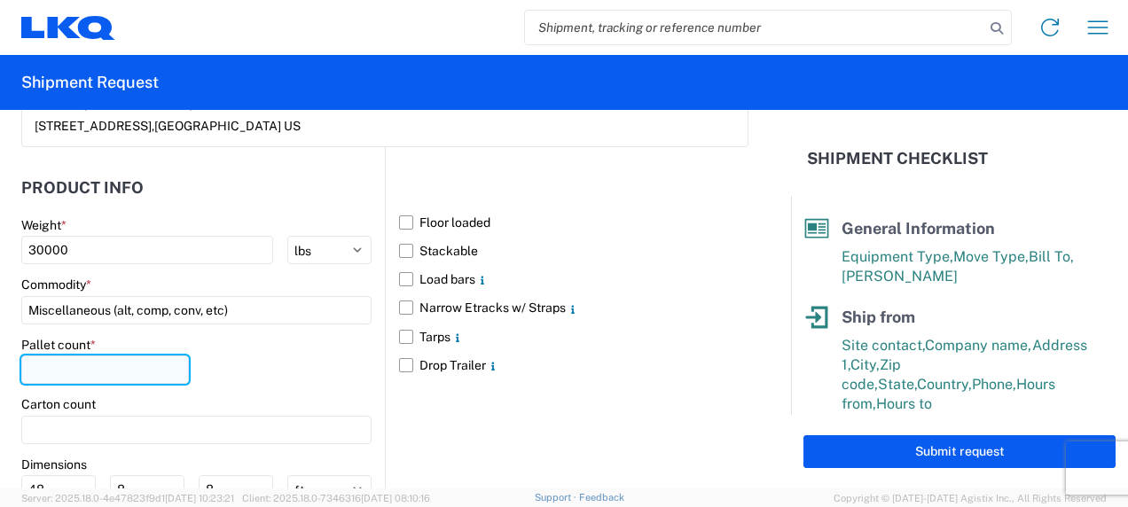
click at [124, 365] on input "number" at bounding box center [105, 370] width 168 height 28
type input "20"
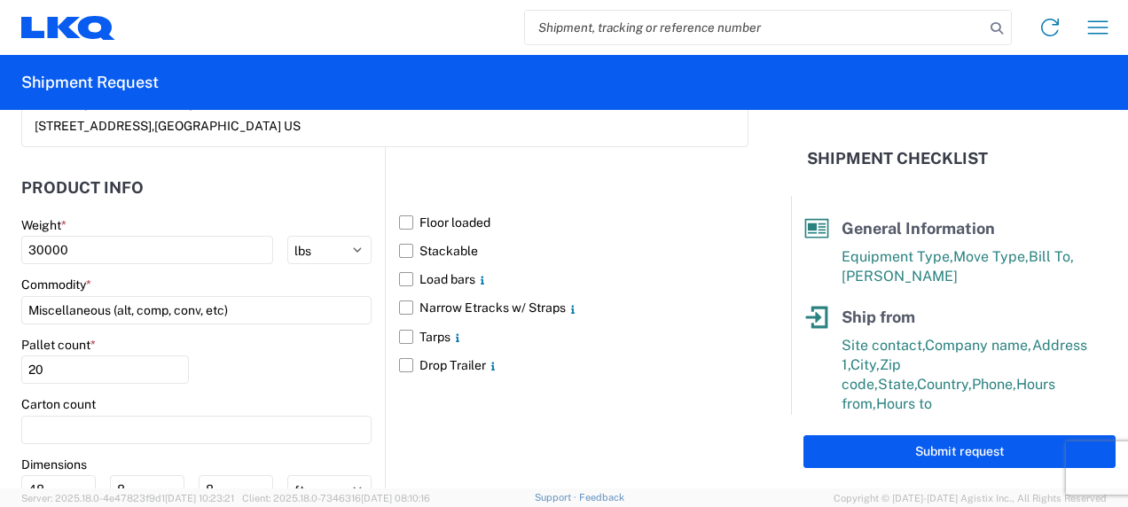
click at [277, 368] on div "Pallet count * 20" at bounding box center [196, 367] width 350 height 60
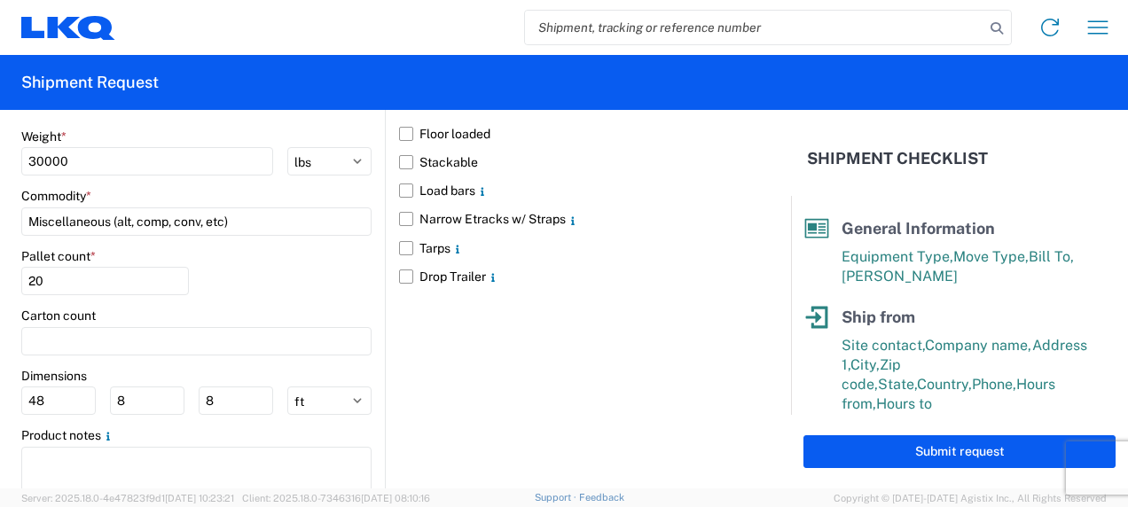
scroll to position [1743, 0]
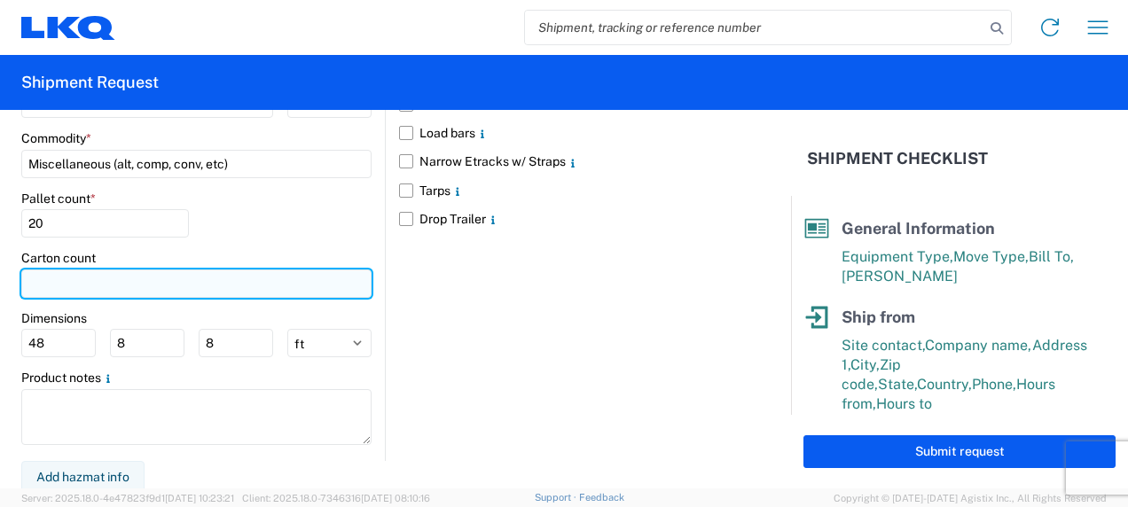
click at [165, 286] on input "number" at bounding box center [196, 284] width 350 height 28
type input "20"
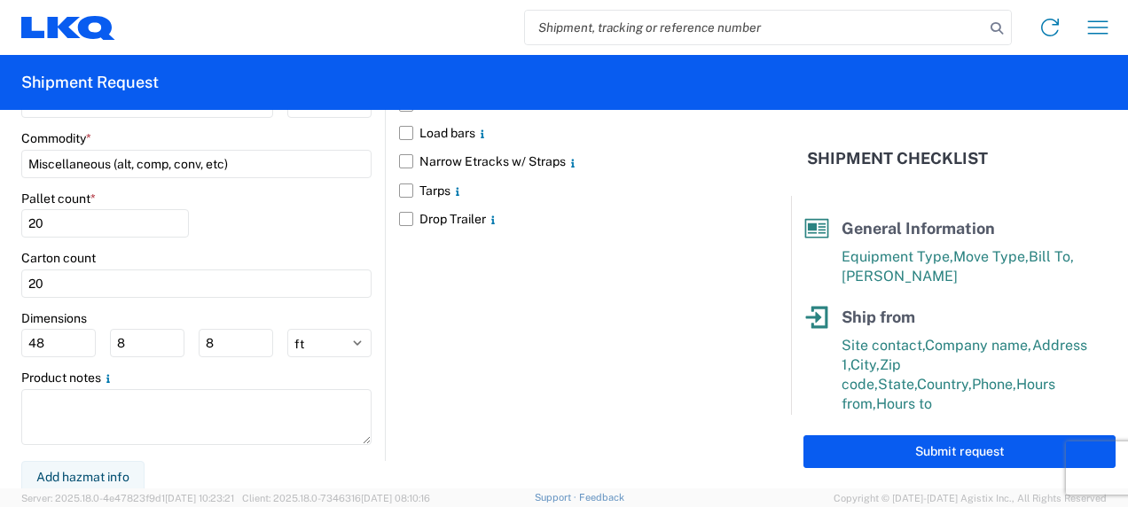
click at [231, 372] on div "Product notes" at bounding box center [196, 378] width 350 height 16
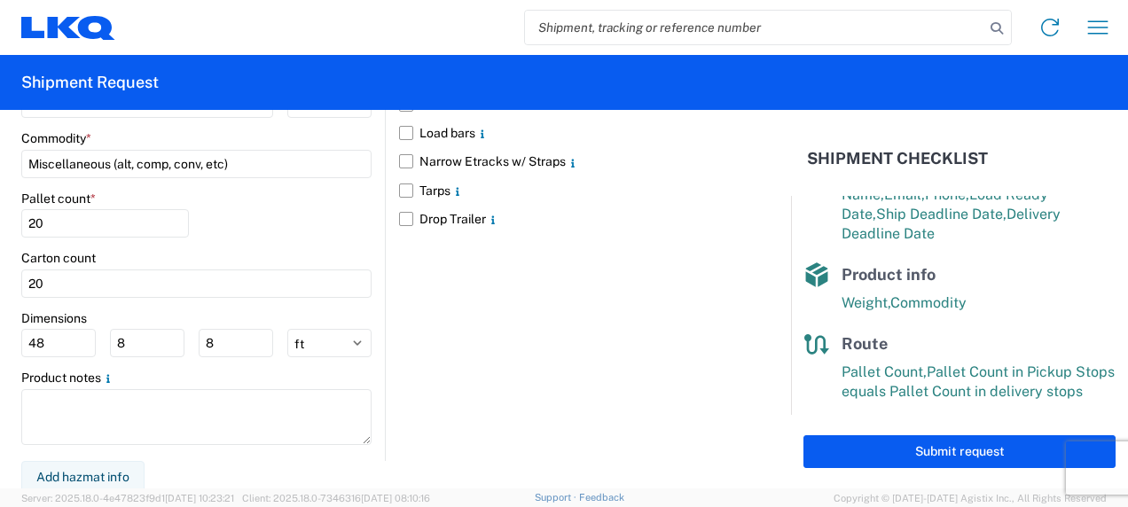
scroll to position [372, 0]
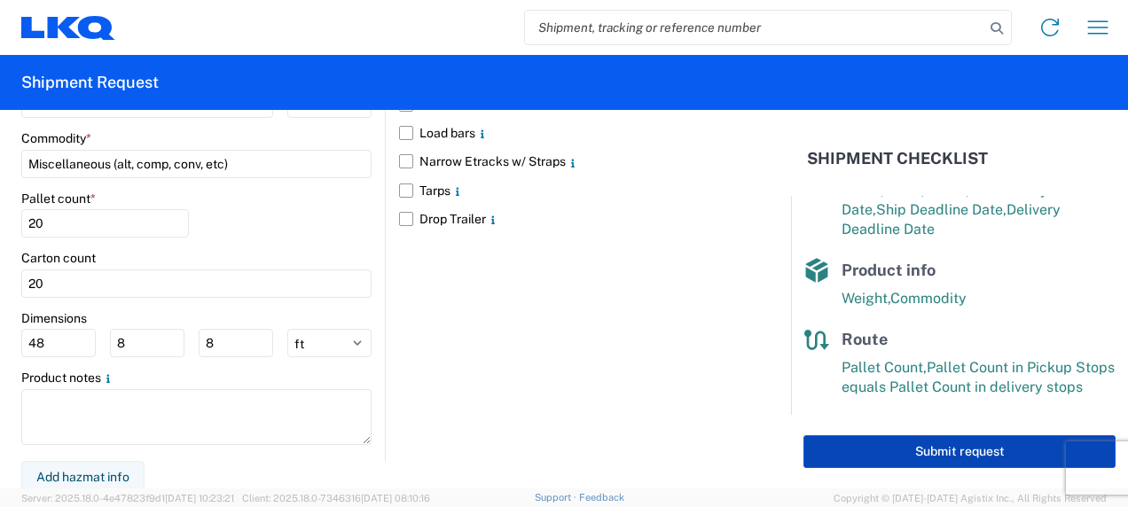
click at [1004, 459] on button "Submit request" at bounding box center [960, 451] width 312 height 33
select select "US"
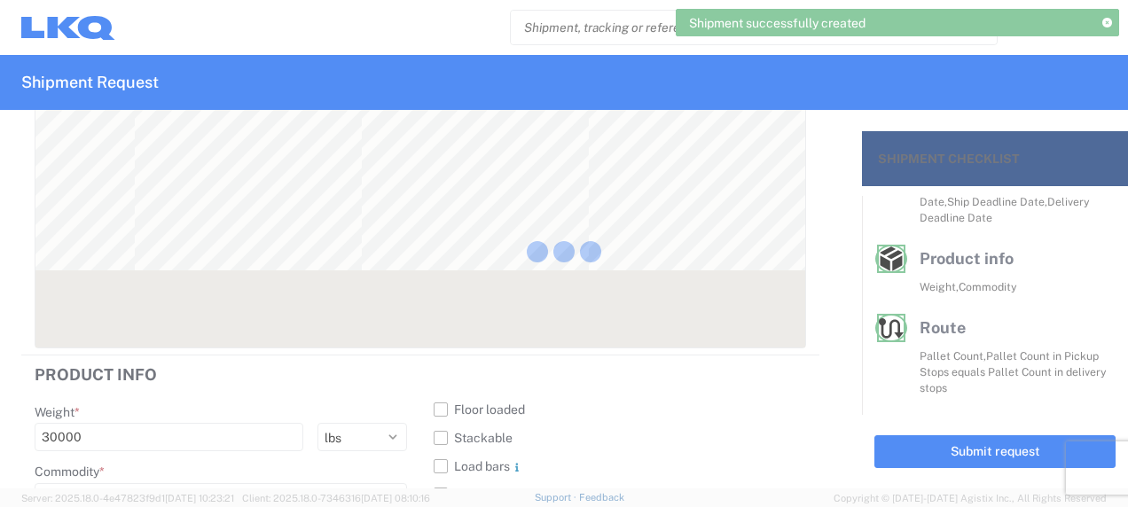
scroll to position [359, 0]
